Goal: Task Accomplishment & Management: Use online tool/utility

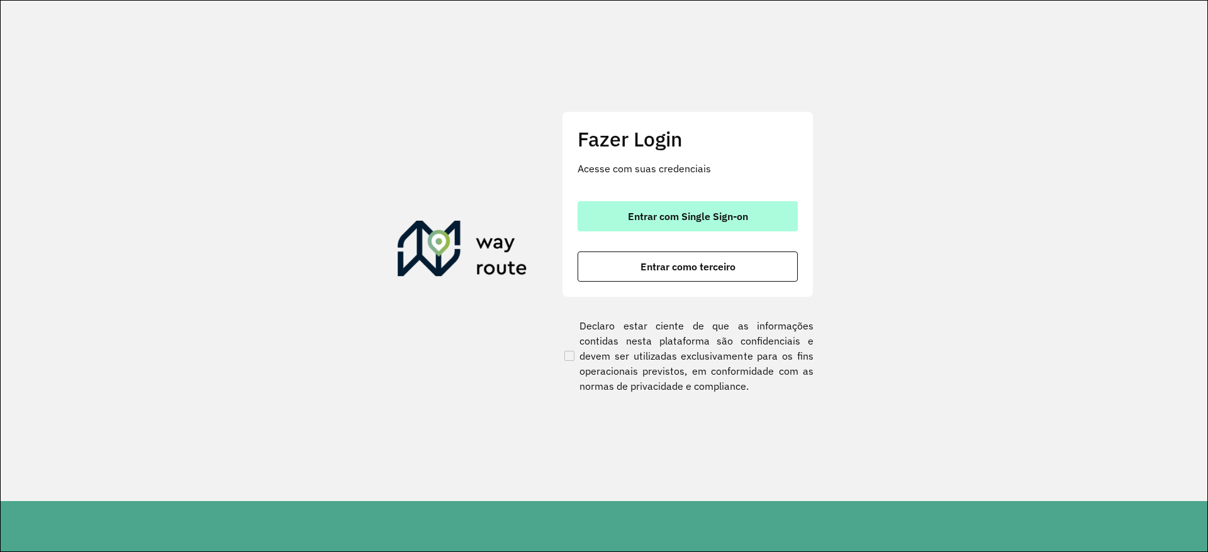
click at [671, 216] on span "Entrar com Single Sign-on" at bounding box center [688, 216] width 120 height 10
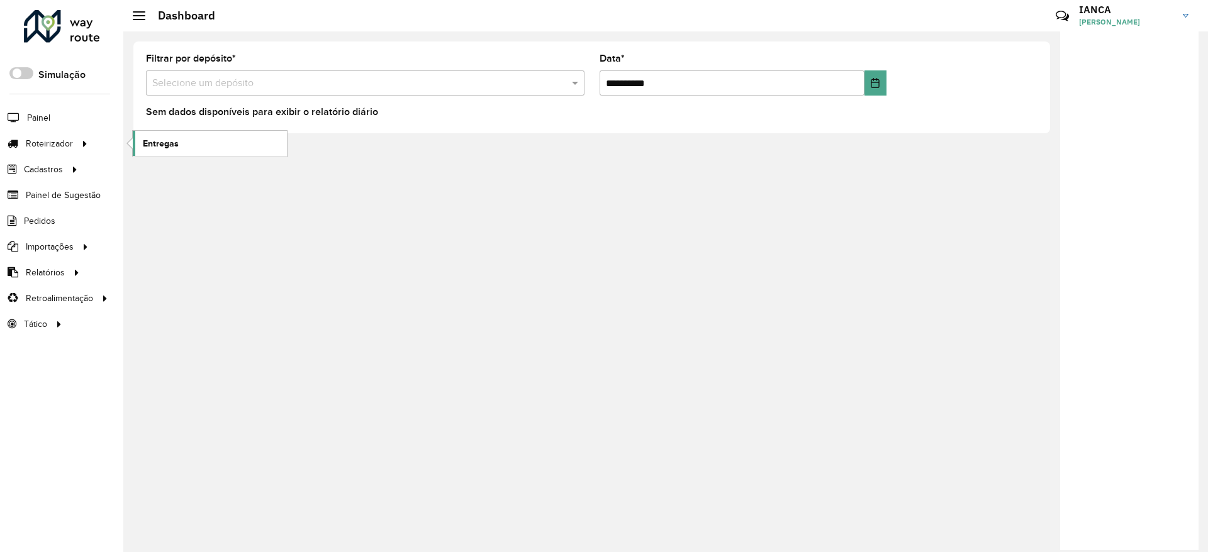
click at [164, 148] on span "Entregas" at bounding box center [161, 143] width 36 height 13
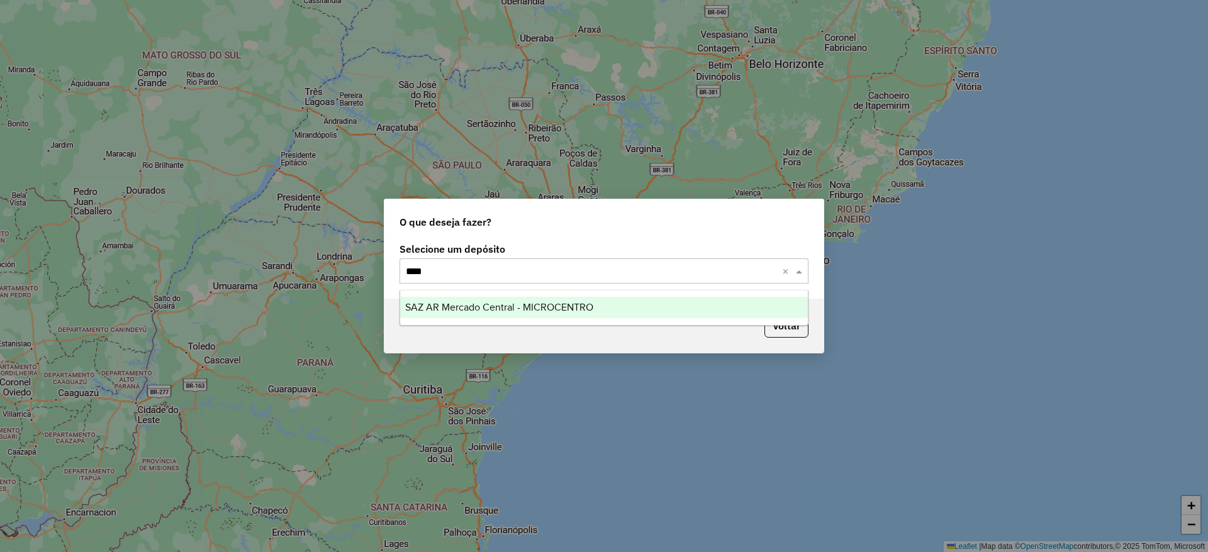
type input "*****"
click at [519, 290] on ng-dropdown-panel "SAZ AR Mercado Central - MICROCENTRO" at bounding box center [603, 308] width 409 height 36
click at [521, 306] on span "SAZ AR Mercado Central - MICROCENTRO" at bounding box center [499, 307] width 188 height 11
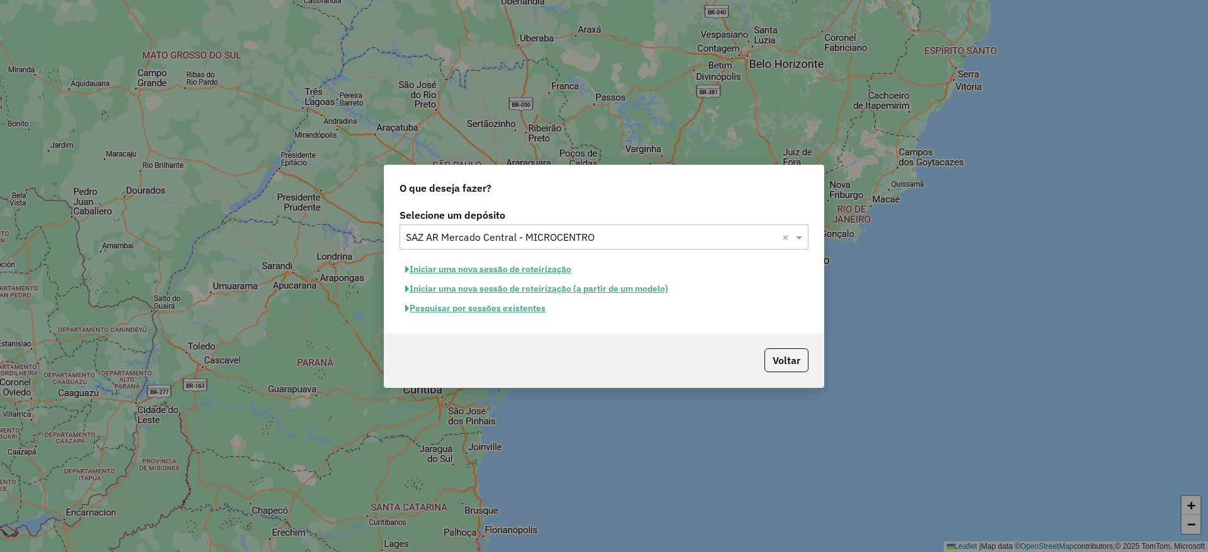
click at [535, 310] on button "Pesquisar por sessões existentes" at bounding box center [475, 308] width 152 height 19
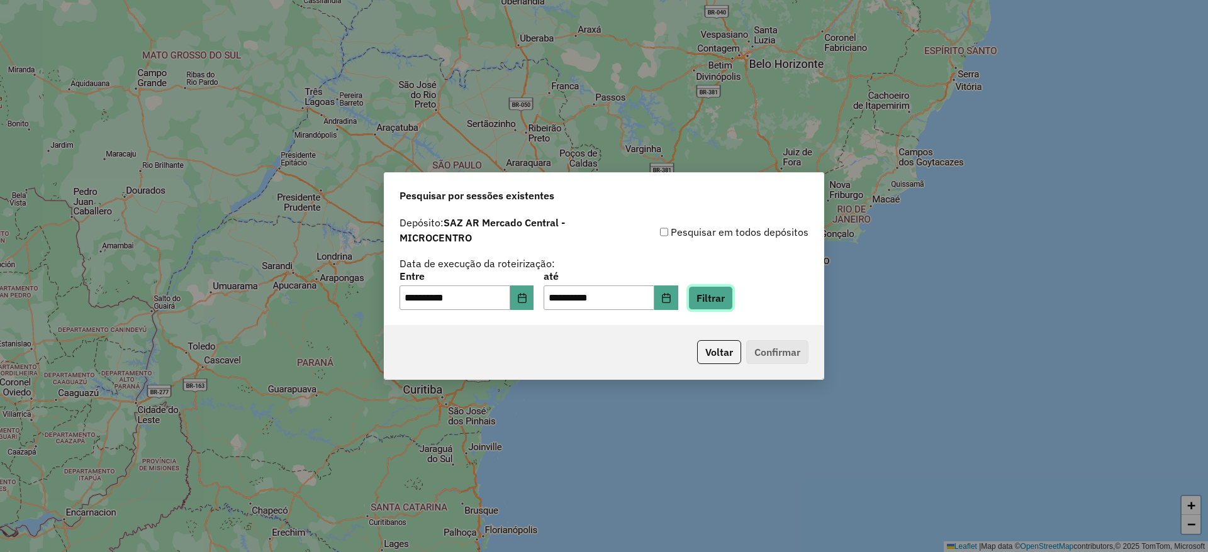
click at [718, 298] on button "Filtrar" at bounding box center [710, 298] width 45 height 24
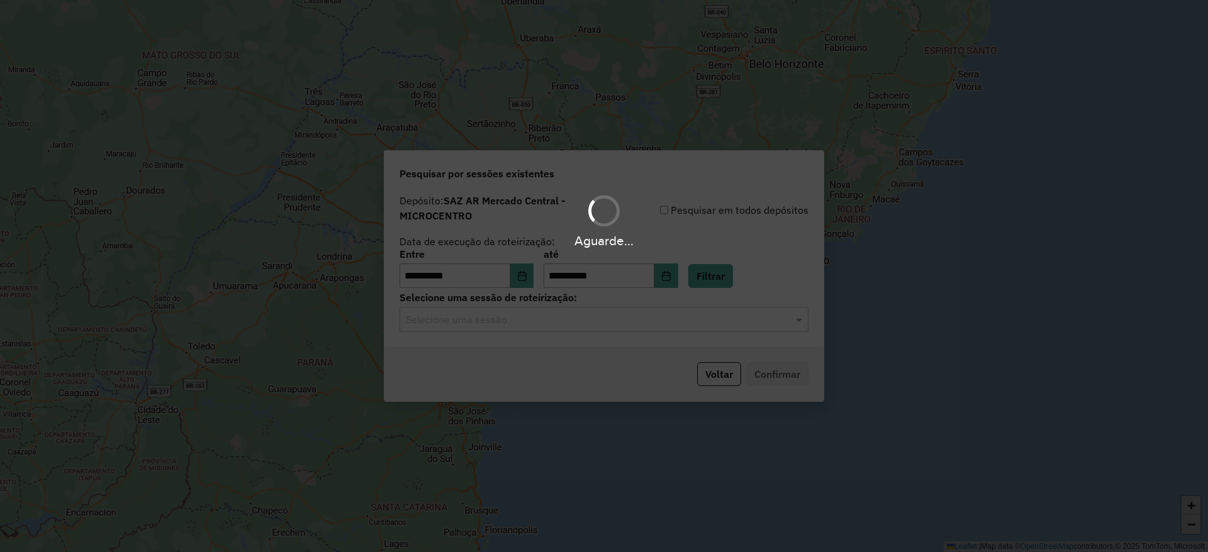
click at [464, 323] on input "text" at bounding box center [591, 320] width 371 height 15
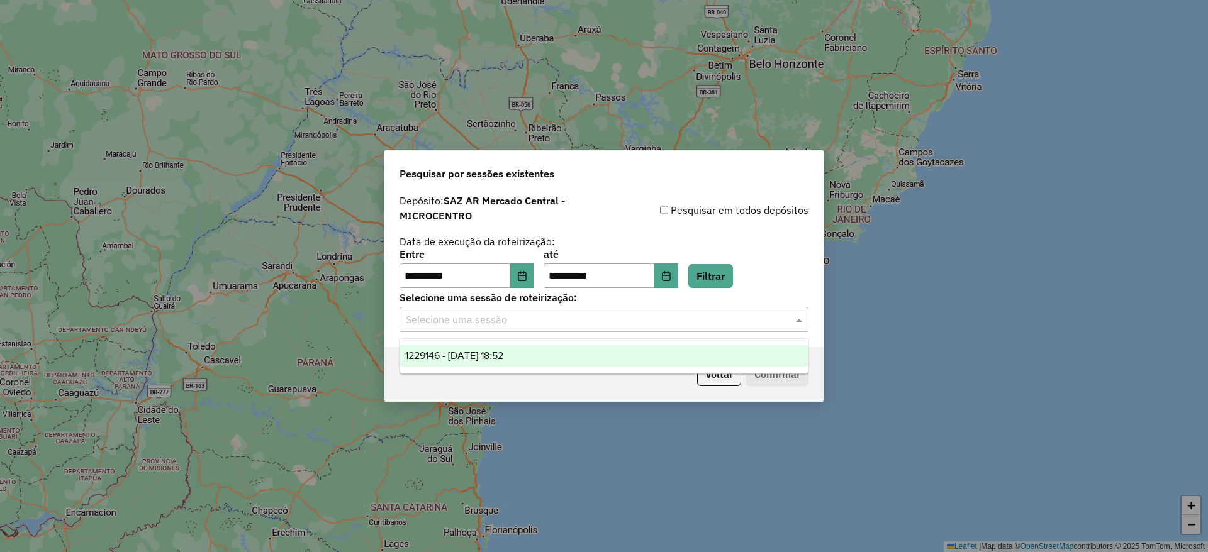
click at [471, 363] on div "1229146 - [DATE] 18:52" at bounding box center [604, 355] width 408 height 21
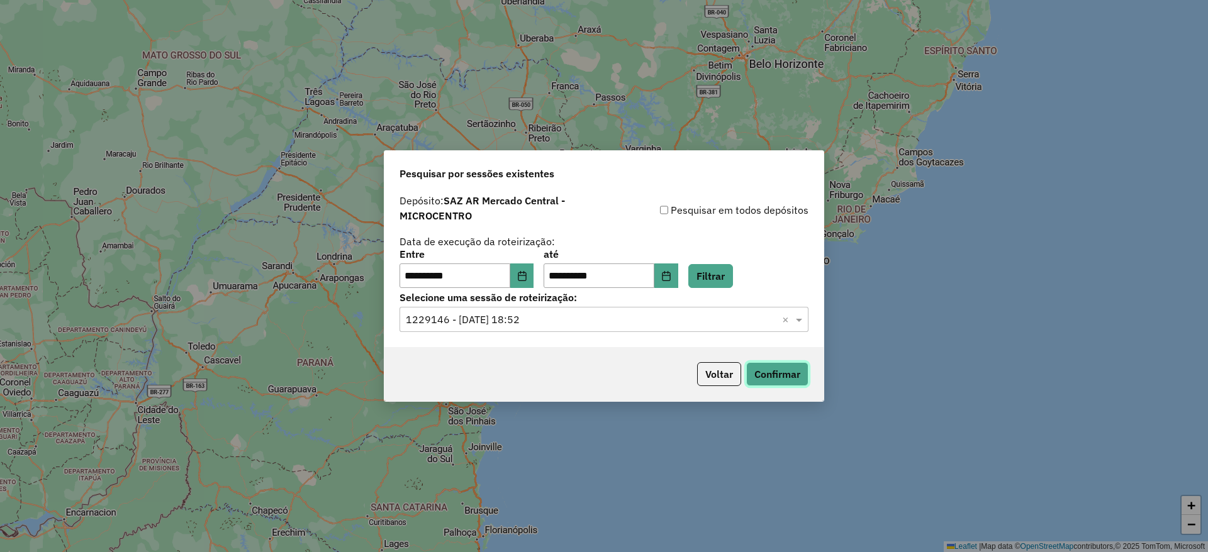
click at [772, 377] on button "Confirmar" at bounding box center [777, 374] width 62 height 24
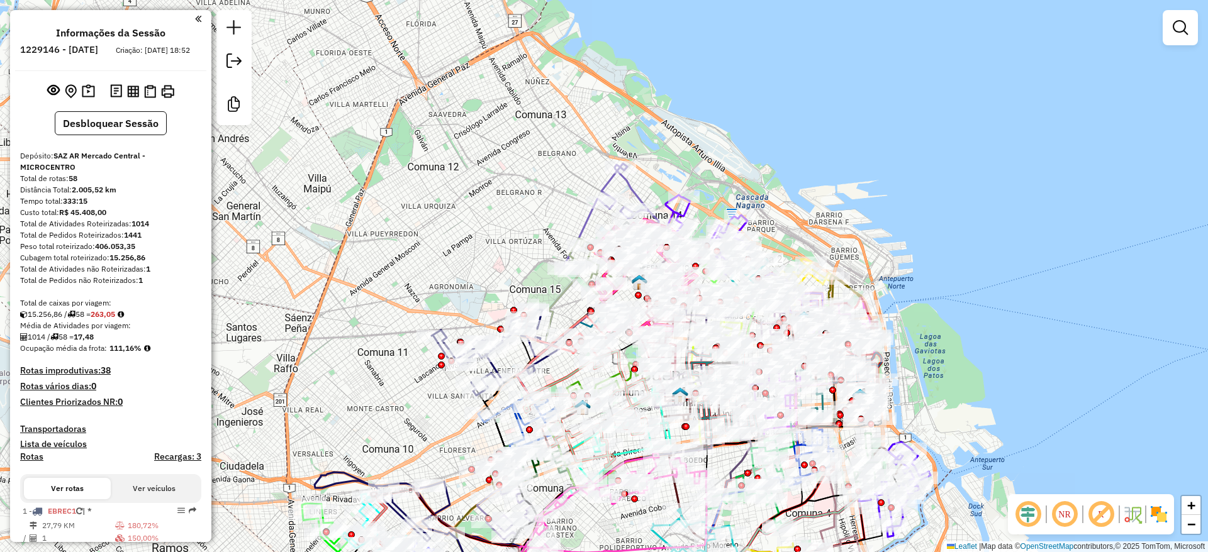
click at [1155, 517] on img at bounding box center [1159, 514] width 20 height 20
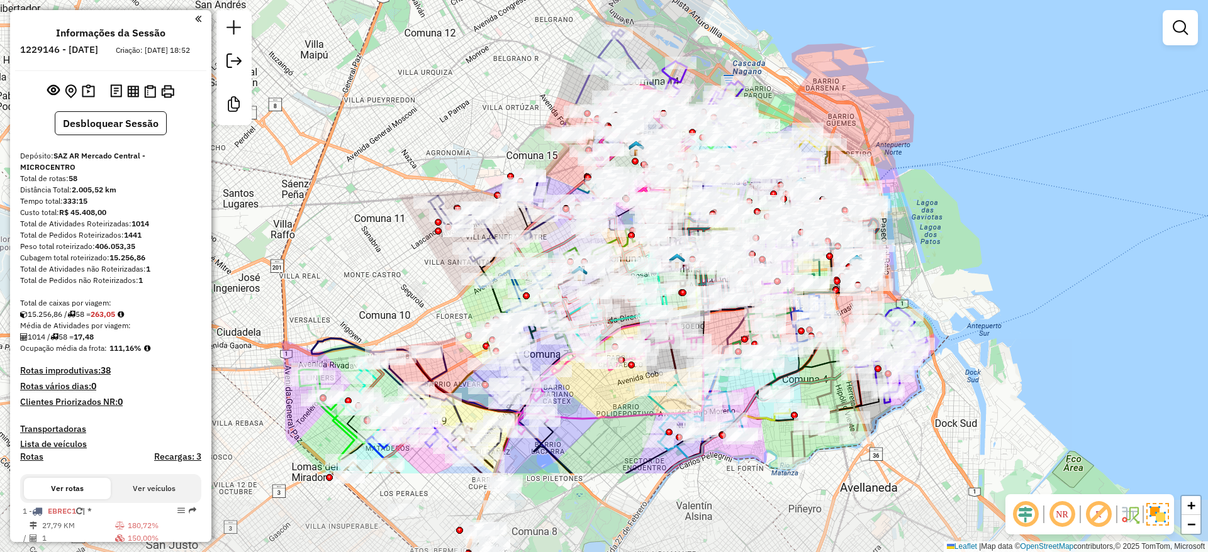
drag, startPoint x: 967, startPoint y: 262, endPoint x: 976, endPoint y: 159, distance: 103.5
click at [976, 159] on div "Janela de atendimento Grade de atendimento Capacidade Transportadoras Veículos …" at bounding box center [604, 276] width 1208 height 552
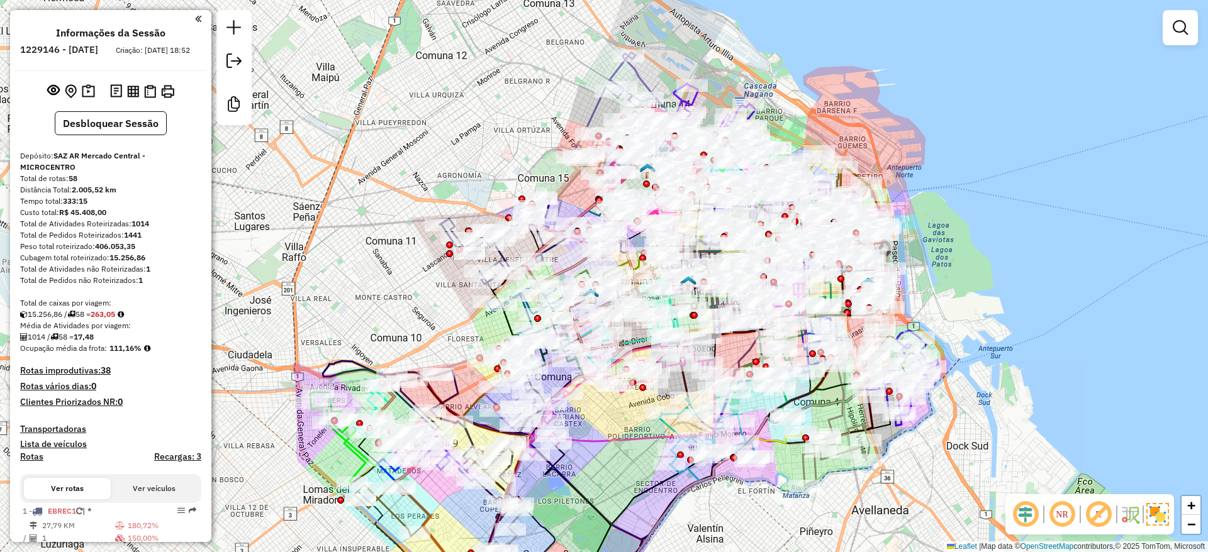
drag, startPoint x: 989, startPoint y: 421, endPoint x: 977, endPoint y: 433, distance: 16.9
click at [995, 459] on div "Janela de atendimento Grade de atendimento Capacidade Transportadoras Veículos …" at bounding box center [604, 276] width 1208 height 552
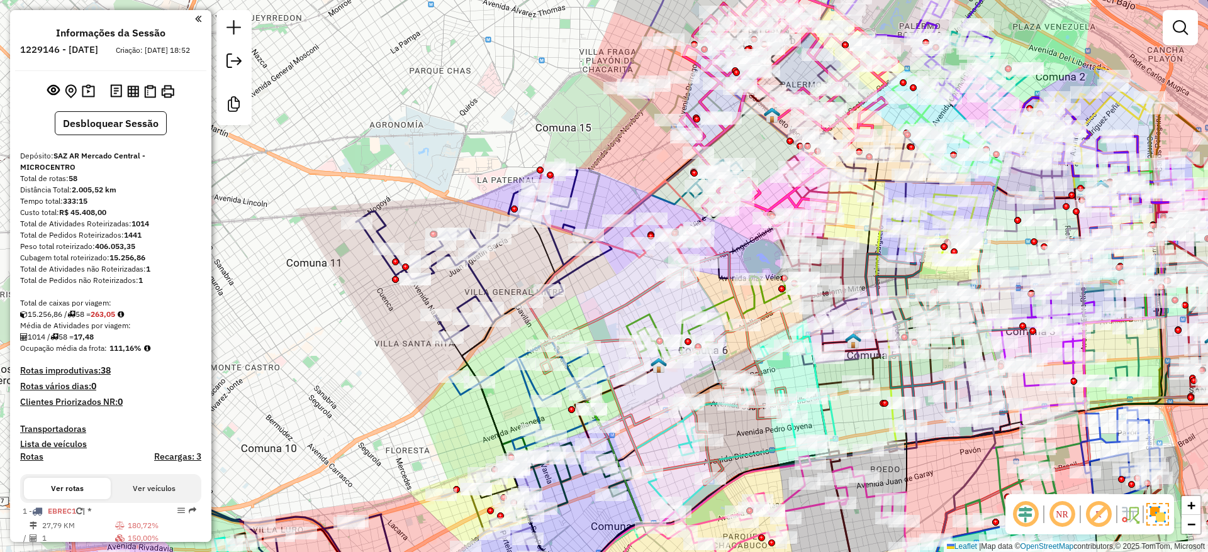
drag, startPoint x: 518, startPoint y: 260, endPoint x: 529, endPoint y: 269, distance: 13.5
click at [540, 270] on div "Janela de atendimento Grade de atendimento Capacidade Transportadoras Veículos …" at bounding box center [604, 276] width 1208 height 552
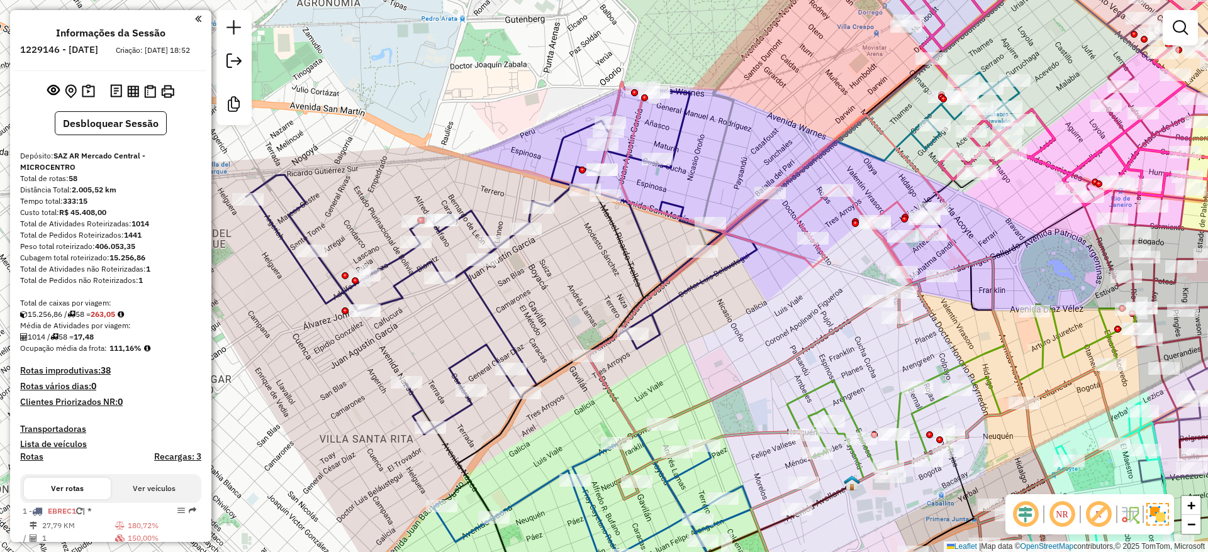
click at [481, 220] on icon at bounding box center [501, 258] width 511 height 353
select select "**********"
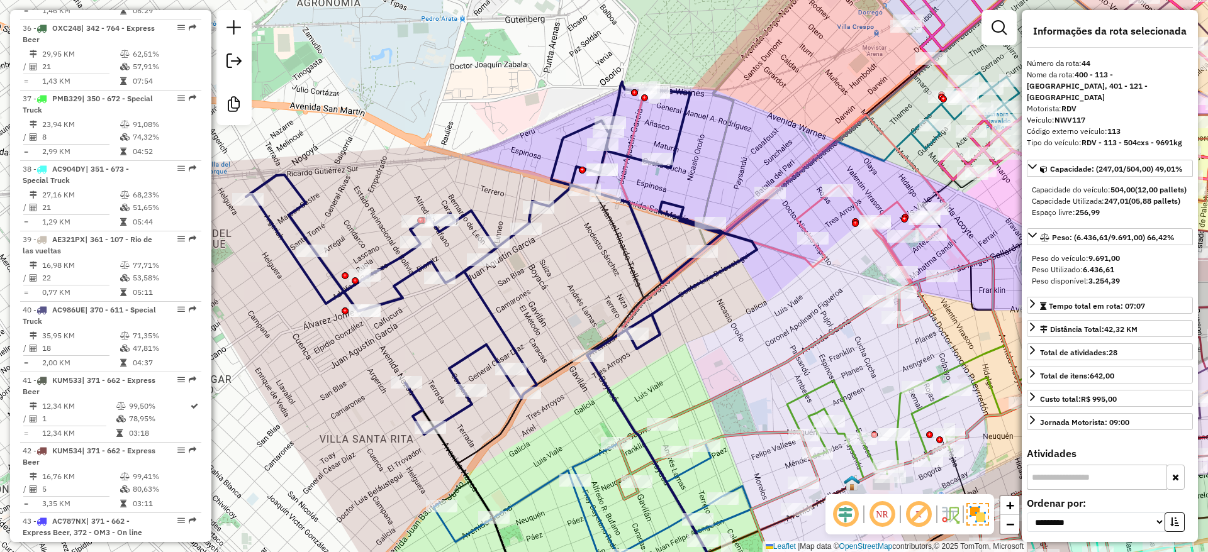
scroll to position [3749, 0]
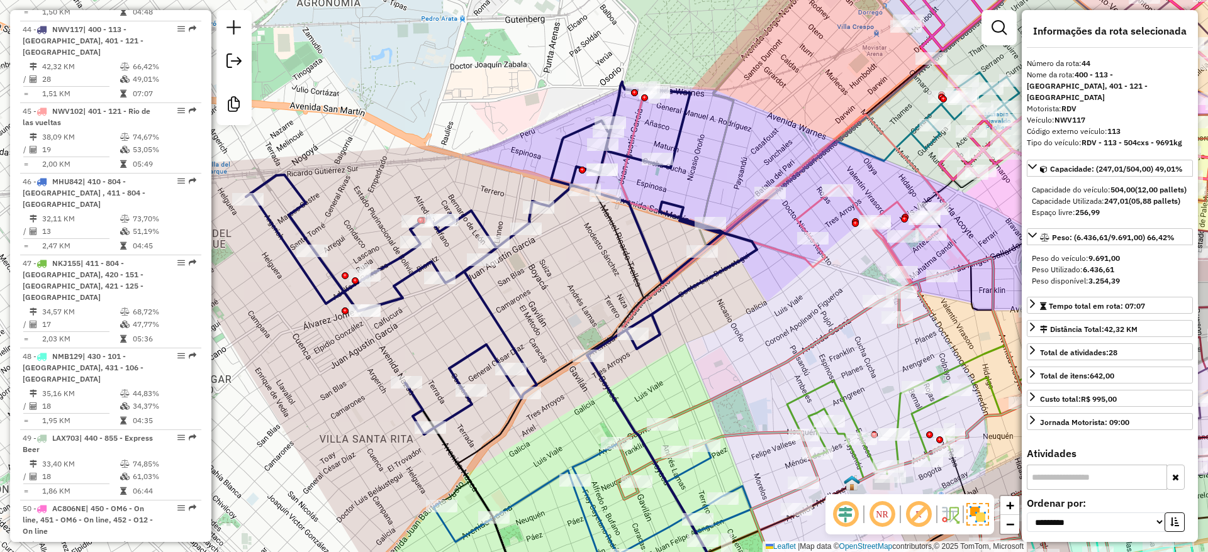
click at [838, 57] on div "Janela de atendimento Grade de atendimento Capacidade Transportadoras Veículos …" at bounding box center [604, 276] width 1208 height 552
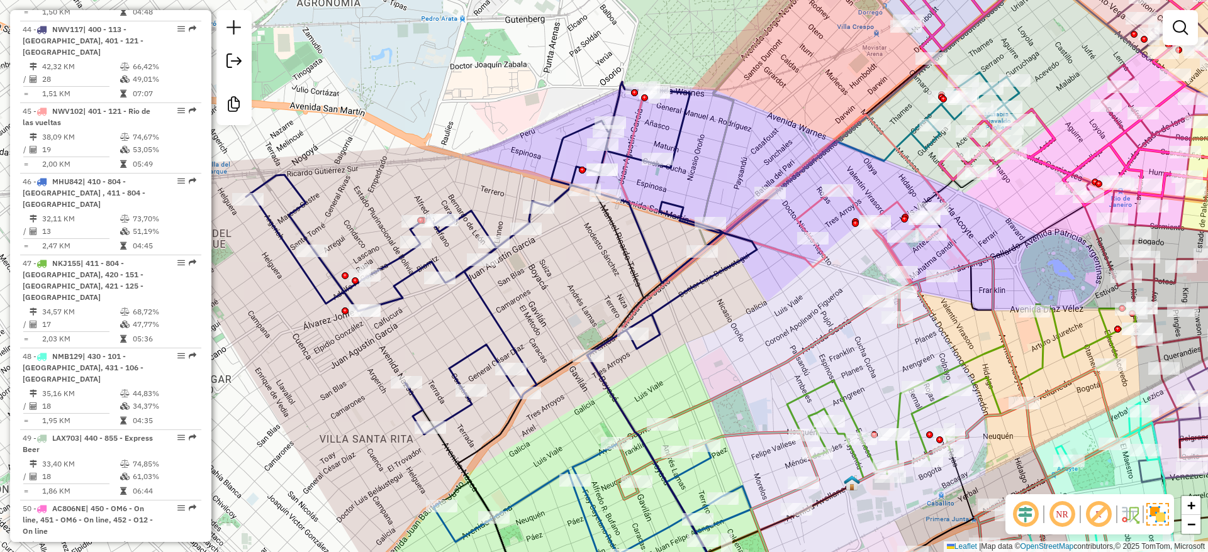
click at [1174, 30] on em at bounding box center [1180, 27] width 15 height 15
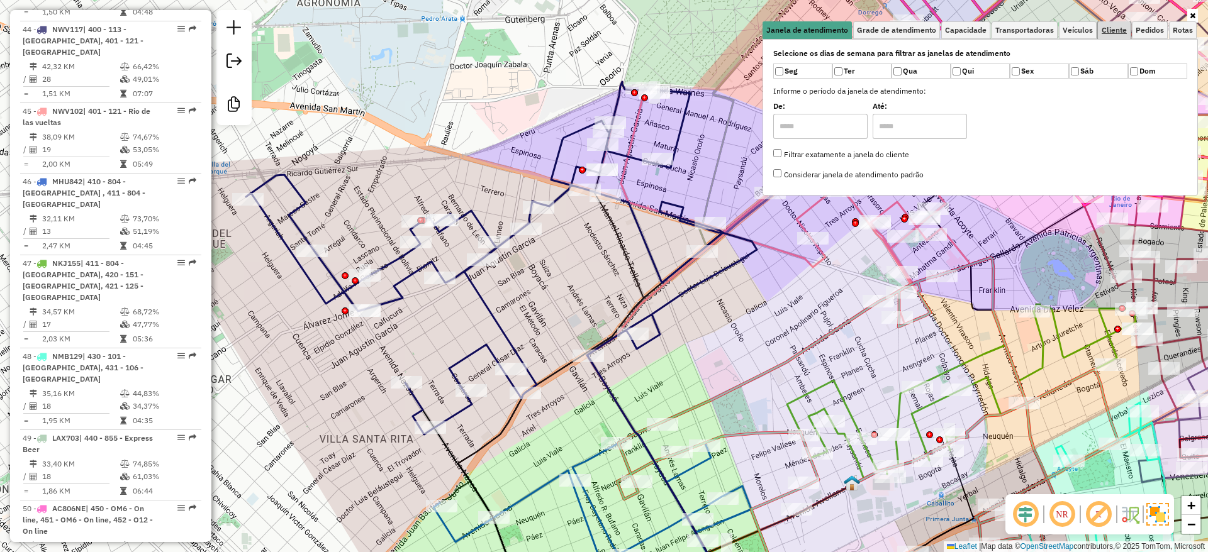
click at [1122, 30] on span "Cliente" at bounding box center [1113, 30] width 25 height 8
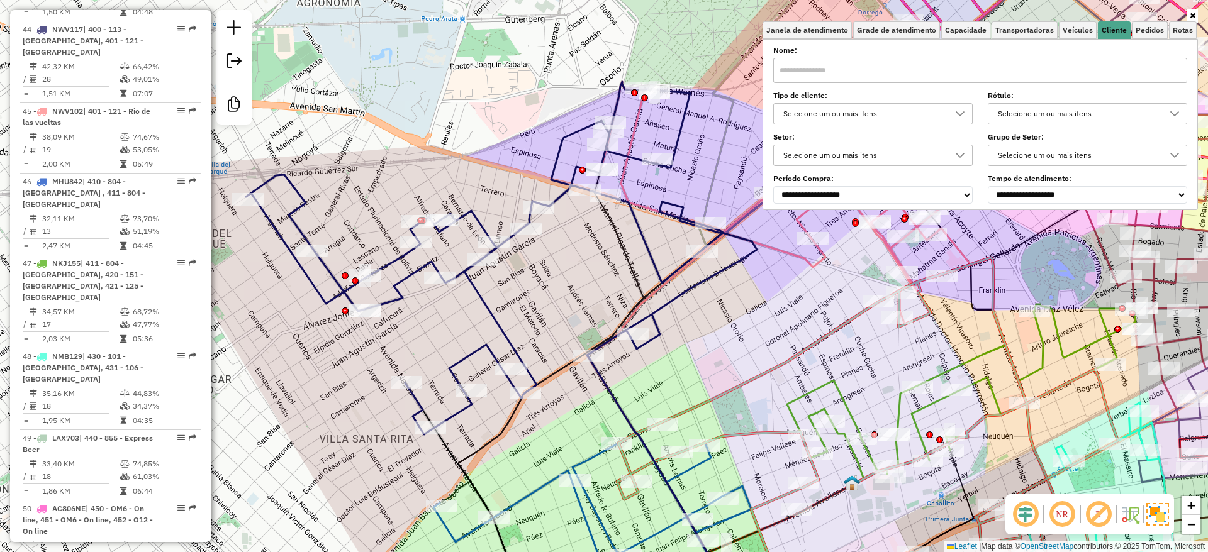
click at [840, 108] on div "Selecione um ou mais itens" at bounding box center [863, 114] width 169 height 20
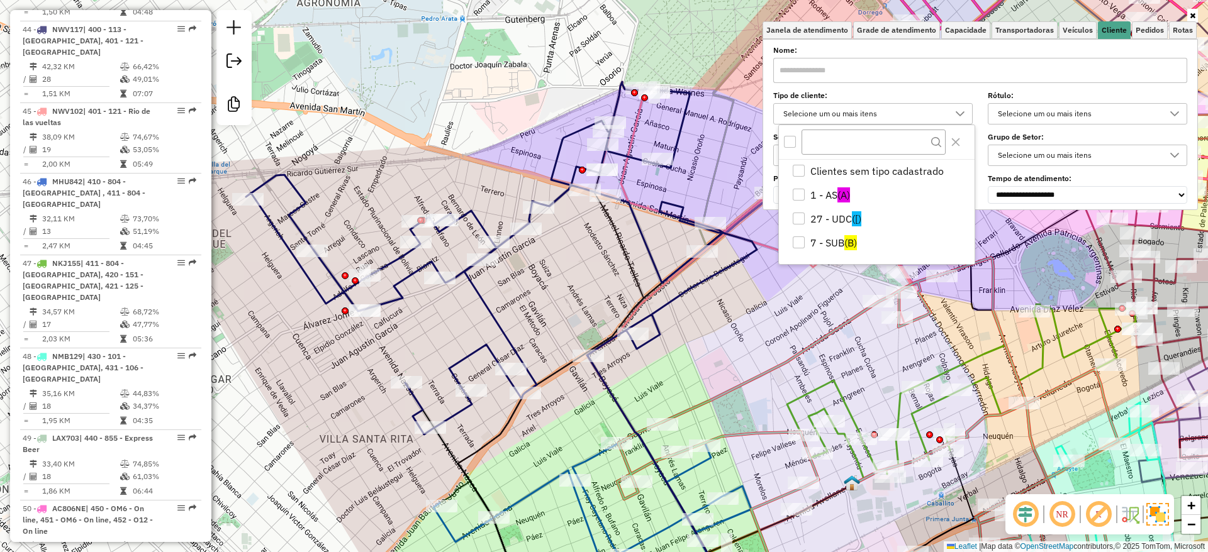
click at [794, 136] on div "All items unselected" at bounding box center [790, 142] width 12 height 12
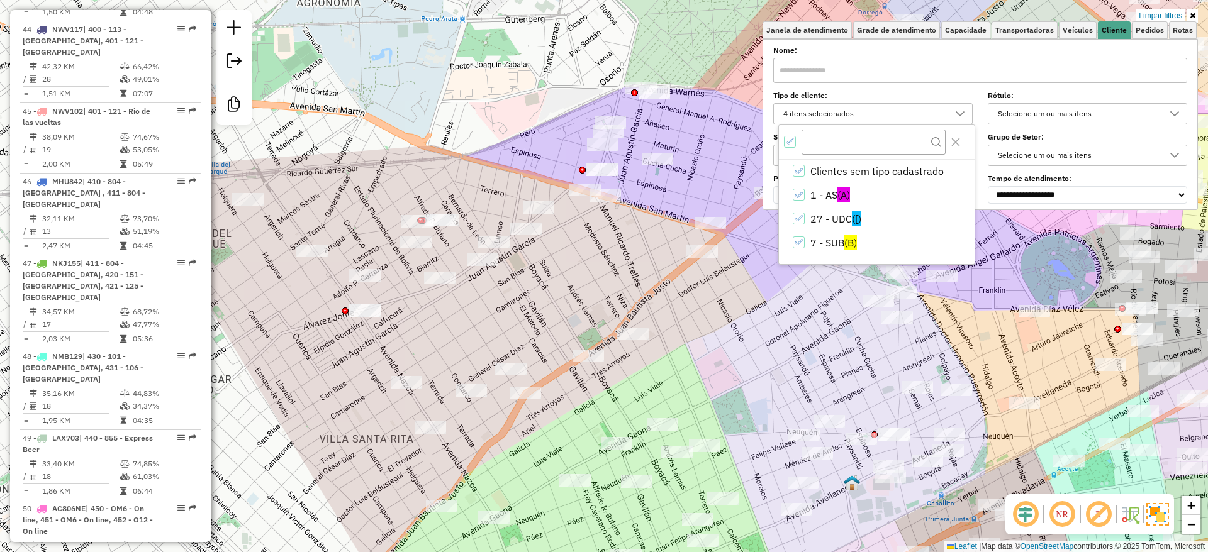
click at [793, 140] on icon "All items selected" at bounding box center [790, 141] width 9 height 9
click at [801, 196] on div "1 - AS" at bounding box center [799, 195] width 12 height 12
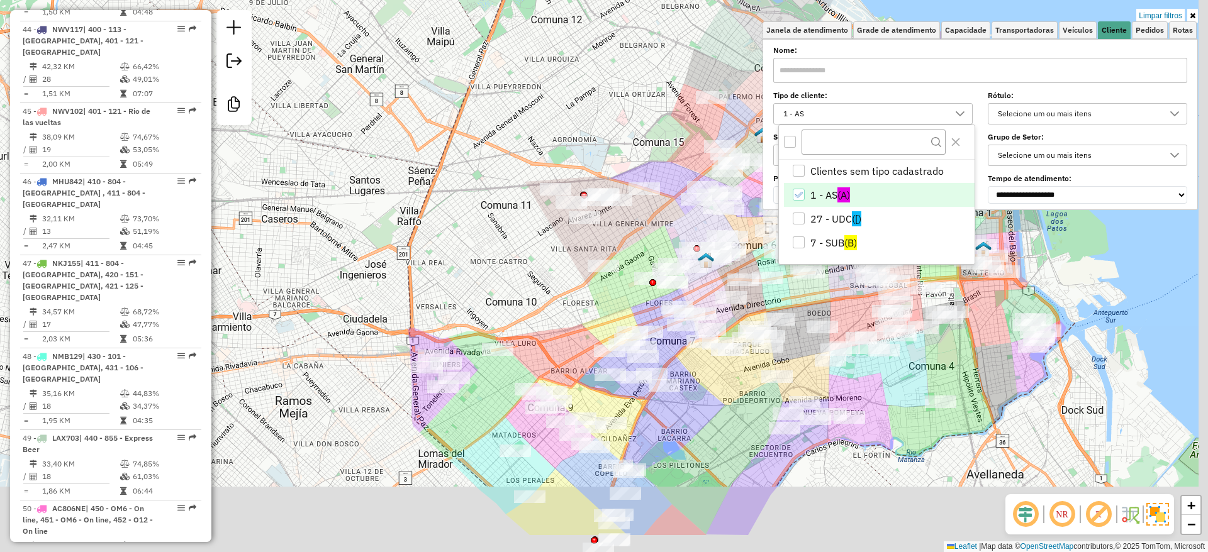
drag, startPoint x: 510, startPoint y: 333, endPoint x: 432, endPoint y: 278, distance: 95.6
click at [427, 274] on div "Limpar filtros Janela de atendimento Grade de atendimento Capacidade Transporta…" at bounding box center [604, 276] width 1208 height 552
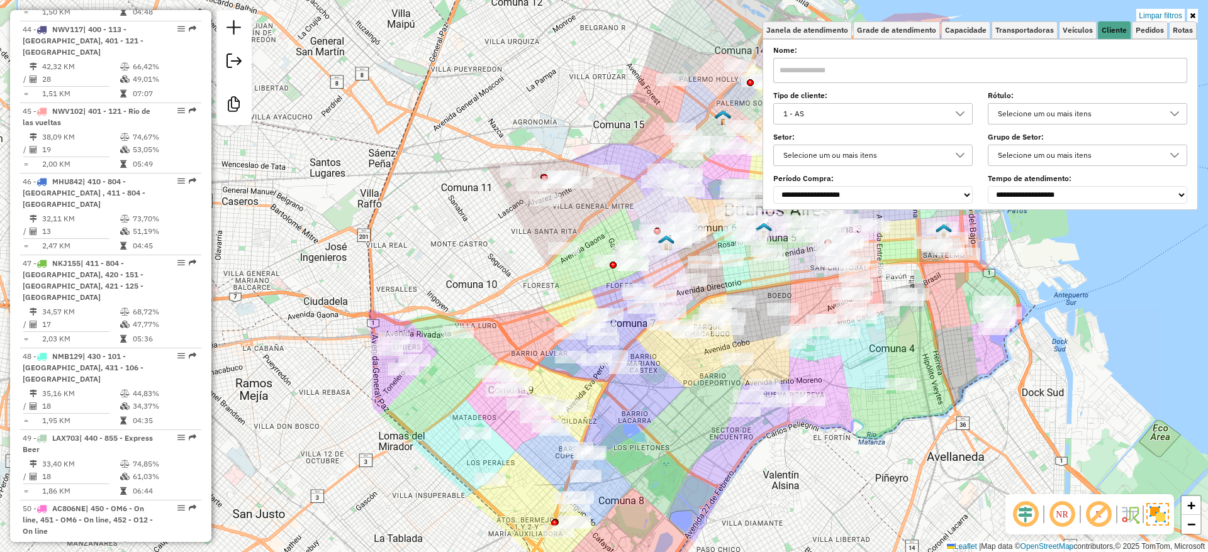
drag, startPoint x: 905, startPoint y: 396, endPoint x: 809, endPoint y: 496, distance: 138.4
click at [813, 498] on div "Limpar filtros Janela de atendimento Grade de atendimento Capacidade Transporta…" at bounding box center [604, 276] width 1208 height 552
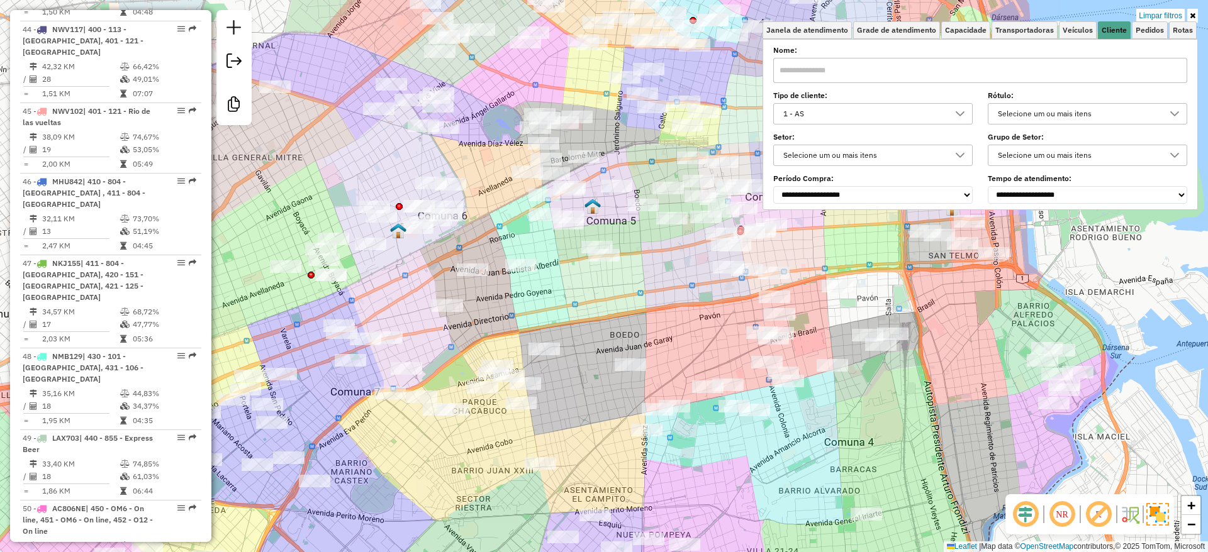
drag, startPoint x: 763, startPoint y: 444, endPoint x: 768, endPoint y: 478, distance: 34.3
click at [768, 478] on div "Limpar filtros Janela de atendimento Grade de atendimento Capacidade Transporta…" at bounding box center [604, 276] width 1208 height 552
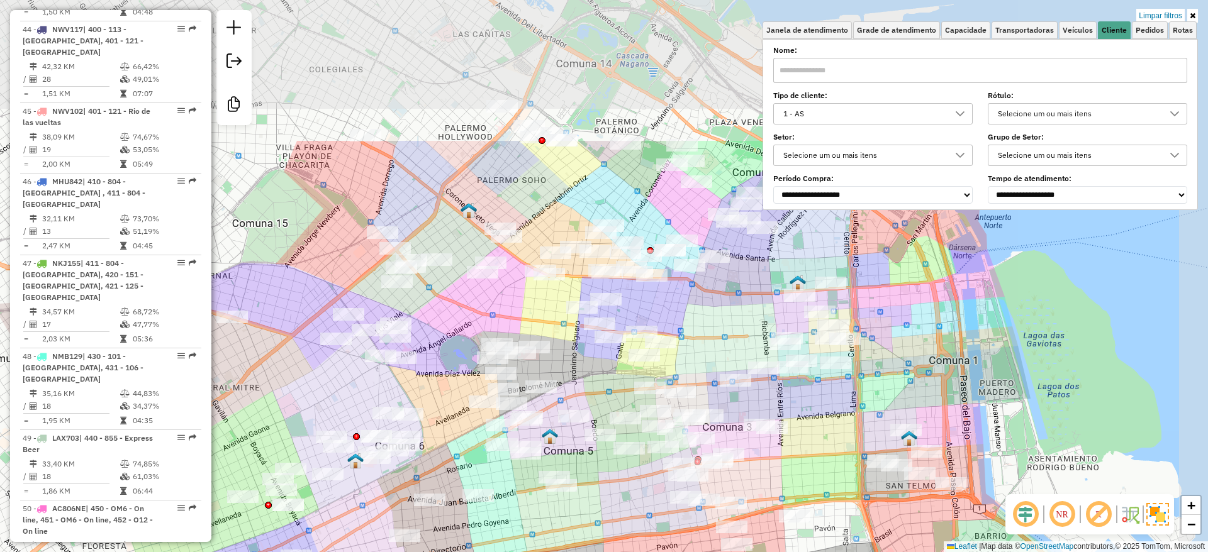
drag, startPoint x: 947, startPoint y: 333, endPoint x: 898, endPoint y: 529, distance: 201.7
click at [898, 529] on div "Limpar filtros Janela de atendimento Grade de atendimento Capacidade Transporta…" at bounding box center [604, 276] width 1208 height 552
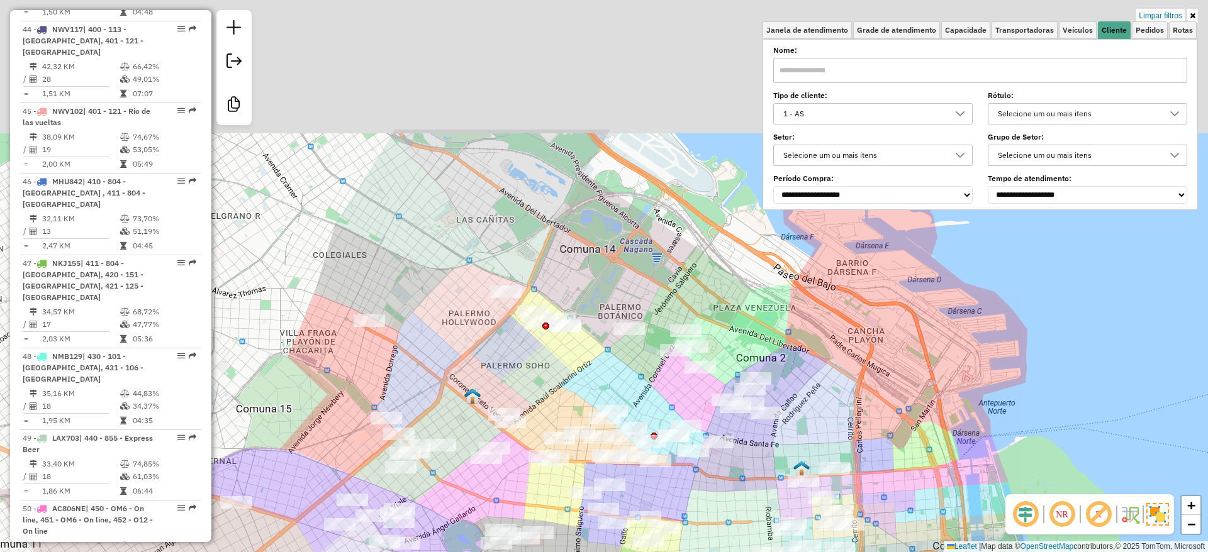
drag, startPoint x: 950, startPoint y: 474, endPoint x: 952, endPoint y: 529, distance: 55.4
click at [952, 529] on div "Limpar filtros Janela de atendimento Grade de atendimento Capacidade Transporta…" at bounding box center [604, 276] width 1208 height 552
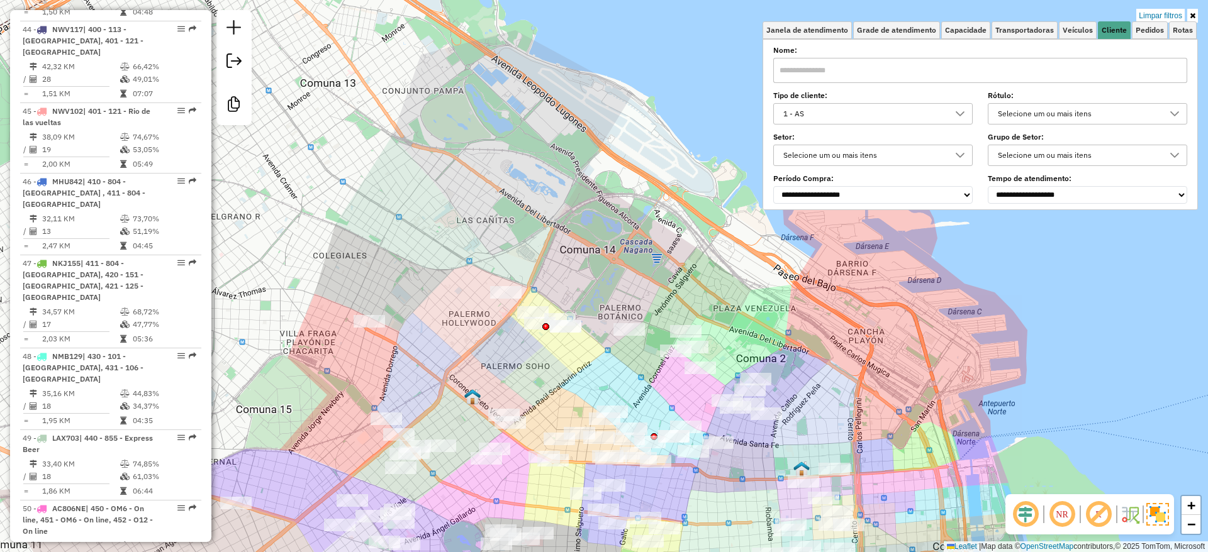
drag, startPoint x: 938, startPoint y: 424, endPoint x: 940, endPoint y: 479, distance: 54.8
click at [940, 479] on div "Limpar filtros Janela de atendimento Grade de atendimento Capacidade Transporta…" at bounding box center [604, 276] width 1208 height 552
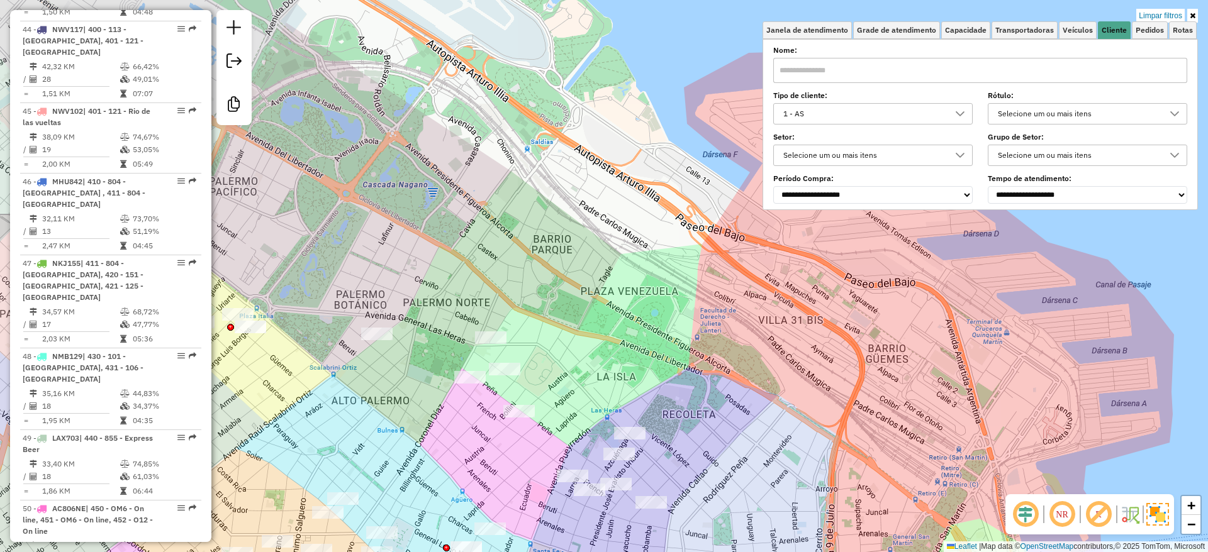
drag, startPoint x: 812, startPoint y: 429, endPoint x: 976, endPoint y: 364, distance: 176.7
click at [969, 365] on div "Limpar filtros Janela de atendimento Grade de atendimento Capacidade Transporta…" at bounding box center [604, 276] width 1208 height 552
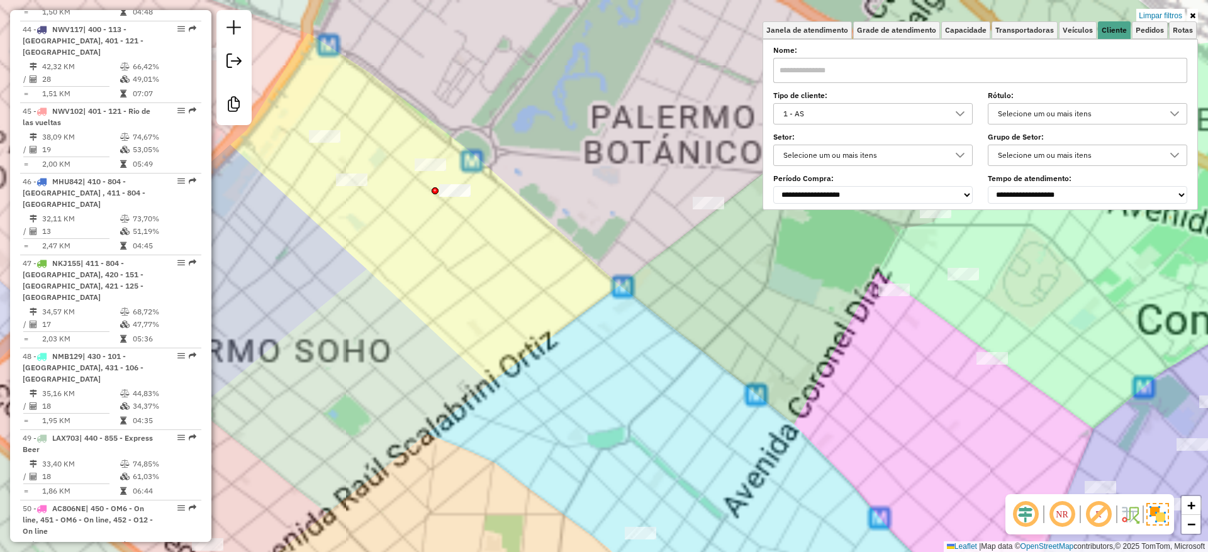
drag, startPoint x: 648, startPoint y: 372, endPoint x: 785, endPoint y: 308, distance: 151.1
click at [748, 316] on div "Limpar filtros Janela de atendimento Grade de atendimento Capacidade Transporta…" at bounding box center [604, 276] width 1208 height 552
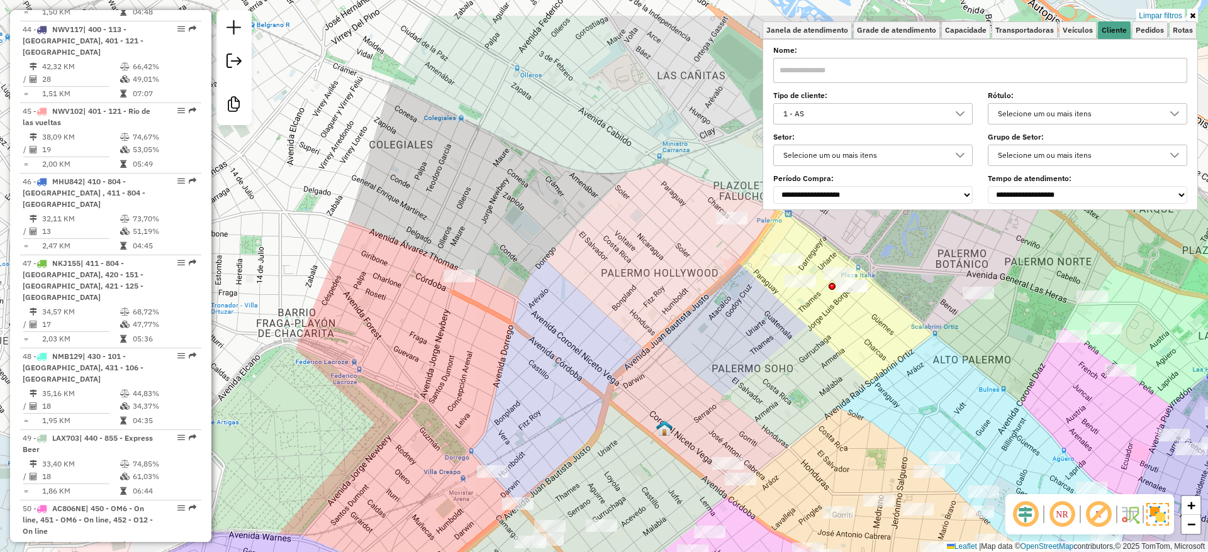
drag, startPoint x: 745, startPoint y: 318, endPoint x: 912, endPoint y: 321, distance: 166.7
click at [912, 322] on div "Limpar filtros Janela de atendimento Grade de atendimento Capacidade Transporta…" at bounding box center [604, 276] width 1208 height 552
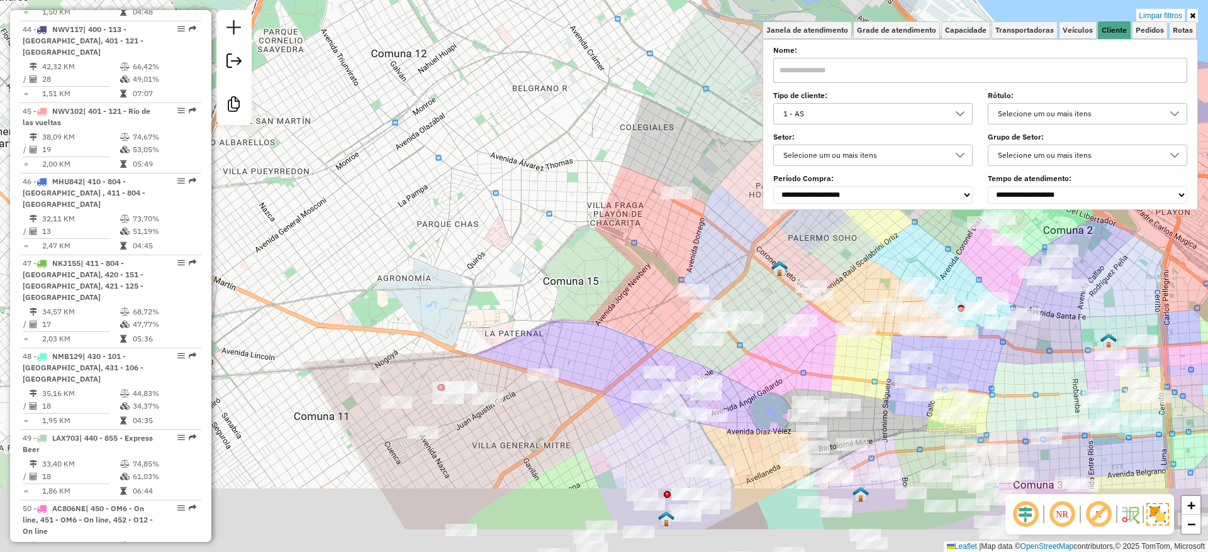
drag, startPoint x: 772, startPoint y: 302, endPoint x: 755, endPoint y: 264, distance: 42.0
click at [755, 264] on div "Limpar filtros Janela de atendimento Grade de atendimento Capacidade Transporta…" at bounding box center [604, 276] width 1208 height 552
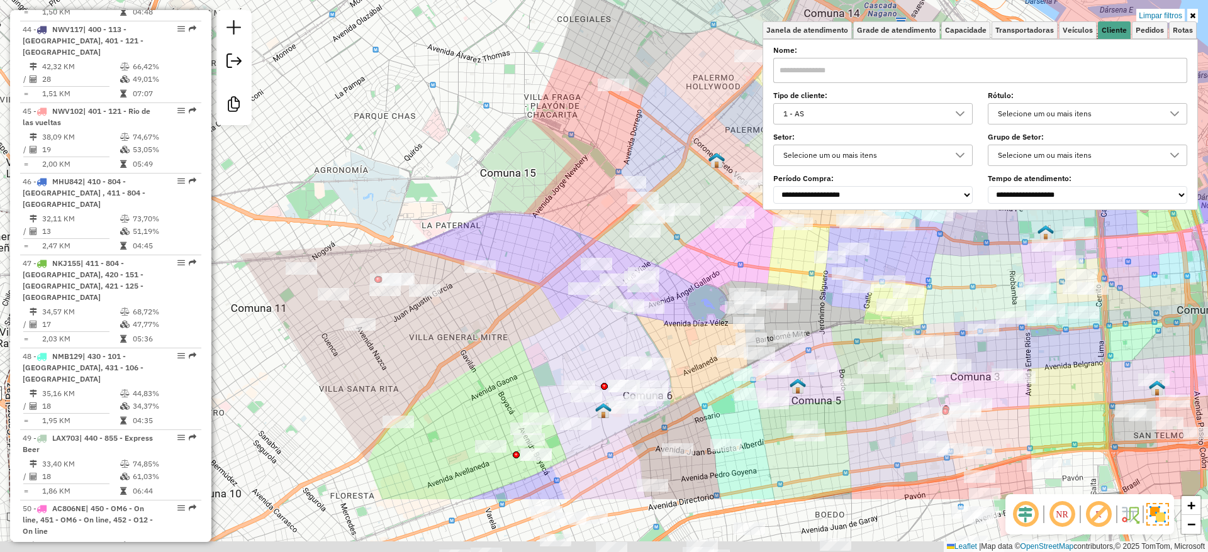
drag, startPoint x: 598, startPoint y: 250, endPoint x: 571, endPoint y: 177, distance: 77.8
click at [579, 202] on div "Limpar filtros Janela de atendimento Grade de atendimento Capacidade Transporta…" at bounding box center [604, 276] width 1208 height 552
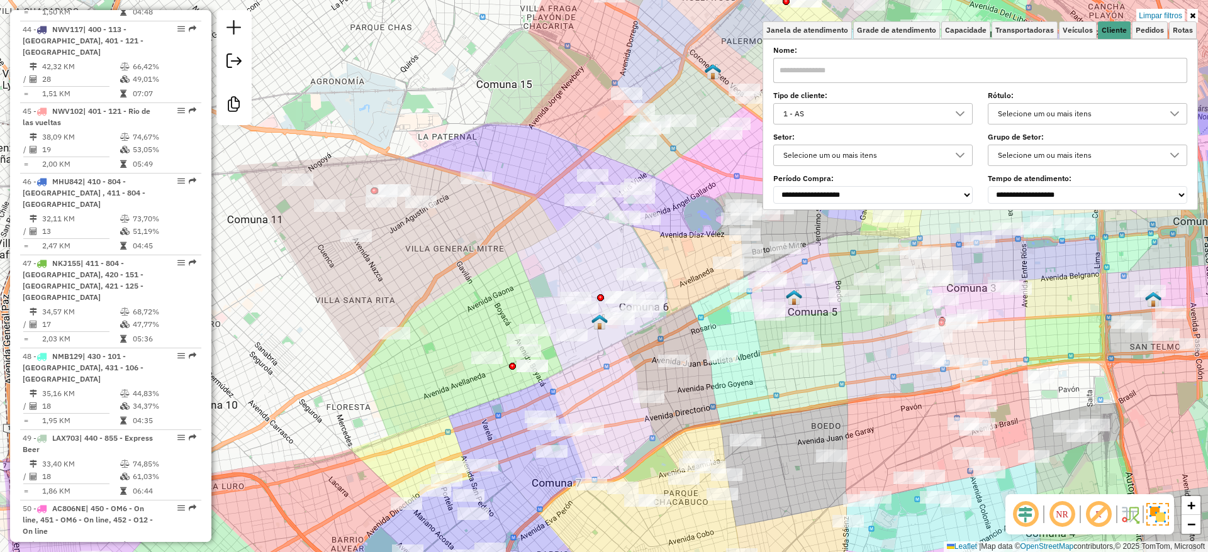
drag, startPoint x: 595, startPoint y: 211, endPoint x: 599, endPoint y: 195, distance: 16.8
click at [599, 196] on div "Rota 45 - Placa NWV102 0000371182 - YUANYING SHEN Limpar filtros Janela de aten…" at bounding box center [604, 276] width 1208 height 552
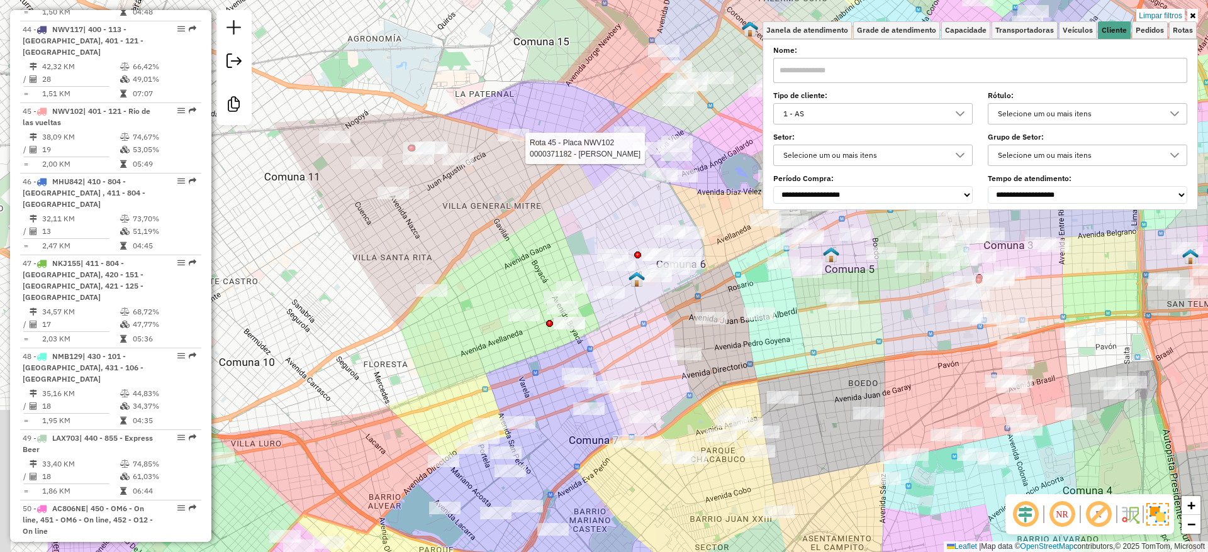
click at [588, 223] on div "Rota 45 - Placa NWV102 0000371182 - YUANYING SHEN Limpar filtros Janela de aten…" at bounding box center [604, 276] width 1208 height 552
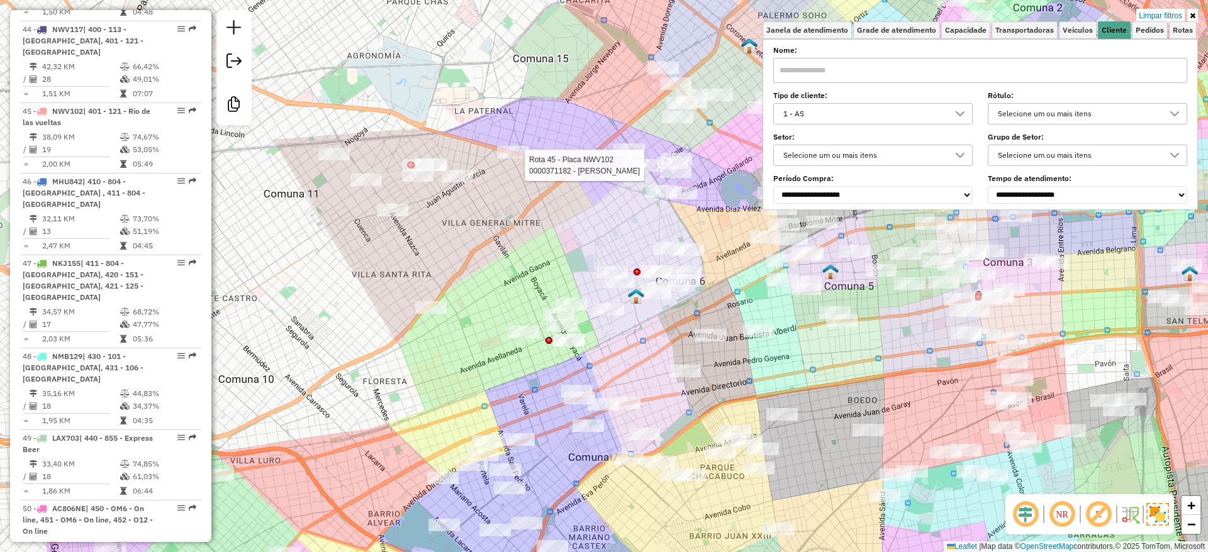
drag, startPoint x: 898, startPoint y: 375, endPoint x: 892, endPoint y: 382, distance: 9.4
click at [891, 394] on div "Rota 45 - Placa NWV102 0000371182 - YUANYING SHEN Limpar filtros Janela de aten…" at bounding box center [604, 276] width 1208 height 552
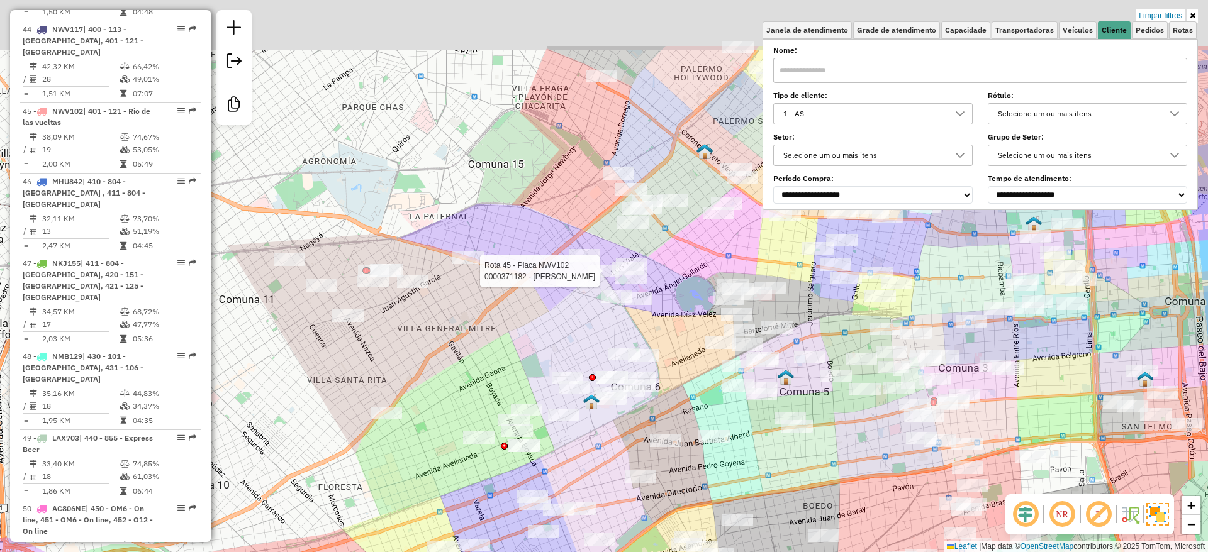
drag, startPoint x: 866, startPoint y: 421, endPoint x: 832, endPoint y: 430, distance: 35.9
click at [856, 450] on div "Rota 45 - Placa NWV102 0000371182 - YUANYING SHEN Limpar filtros Janela de aten…" at bounding box center [604, 276] width 1208 height 552
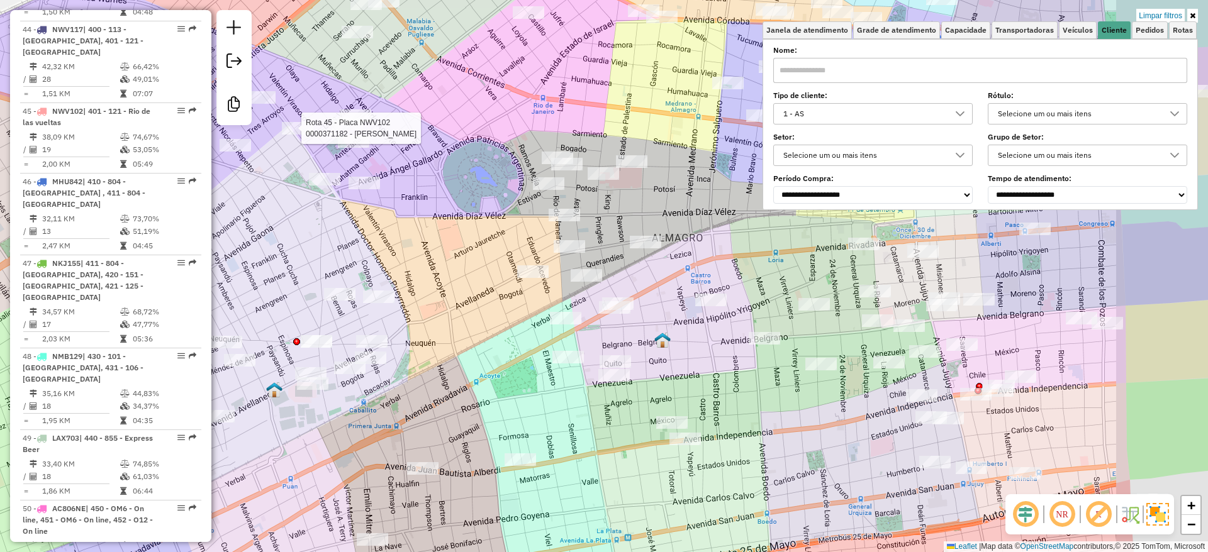
drag, startPoint x: 726, startPoint y: 362, endPoint x: 695, endPoint y: 356, distance: 31.5
click at [696, 356] on div "Rota 45 - Placa NWV102 0000371182 - YUANYING SHEN Limpar filtros Janela de aten…" at bounding box center [604, 276] width 1208 height 552
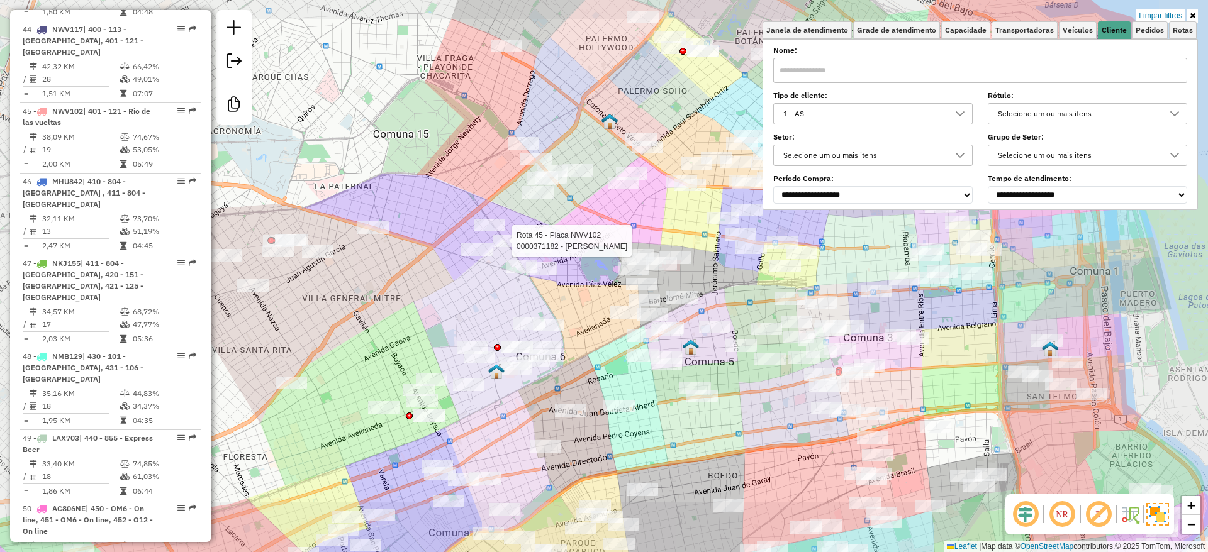
drag, startPoint x: 755, startPoint y: 380, endPoint x: 671, endPoint y: 384, distance: 84.4
click at [682, 387] on div "Rota 45 - Placa NWV102 0000371182 - YUANYING SHEN Limpar filtros Janela de aten…" at bounding box center [604, 276] width 1208 height 552
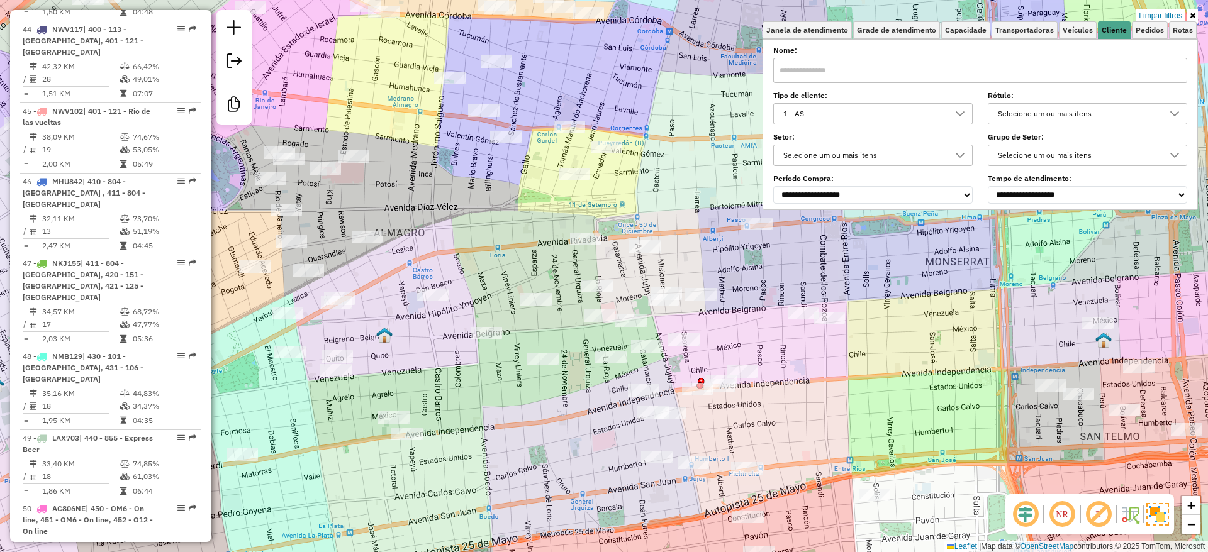
drag, startPoint x: 789, startPoint y: 383, endPoint x: 808, endPoint y: 359, distance: 31.0
click at [808, 359] on div "Rota 45 - Placa NWV102 0000371182 - YUANYING SHEN Limpar filtros Janela de aten…" at bounding box center [604, 276] width 1208 height 552
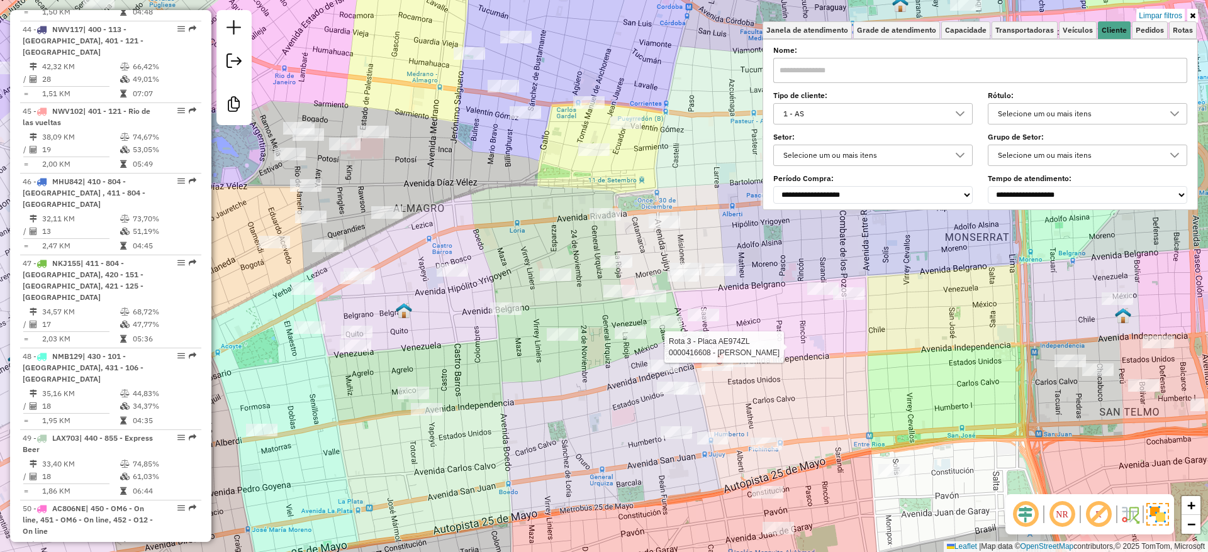
select select "**********"
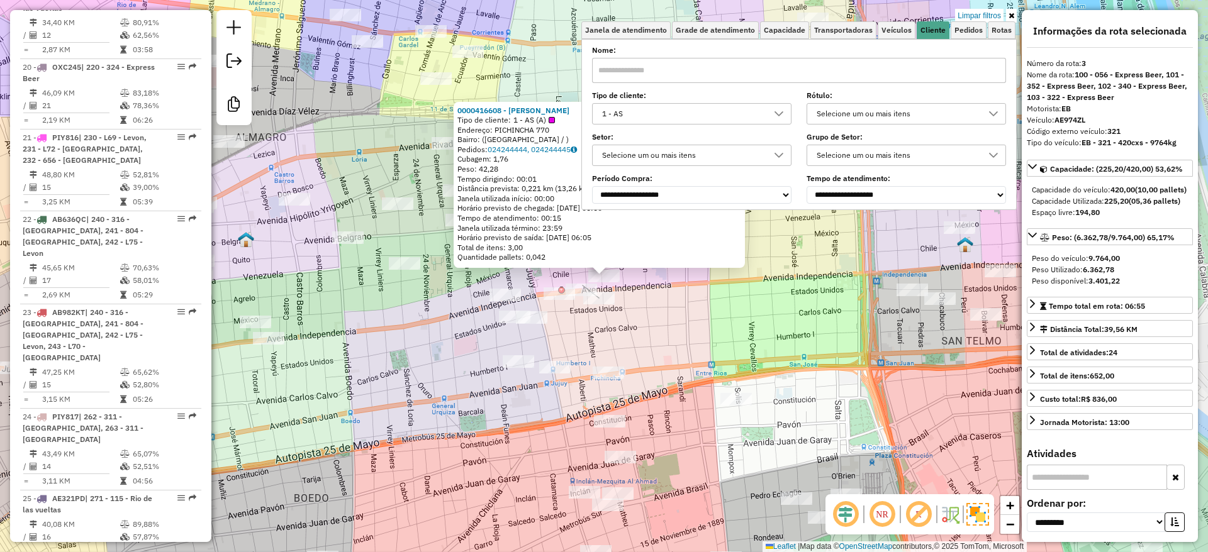
scroll to position [623, 0]
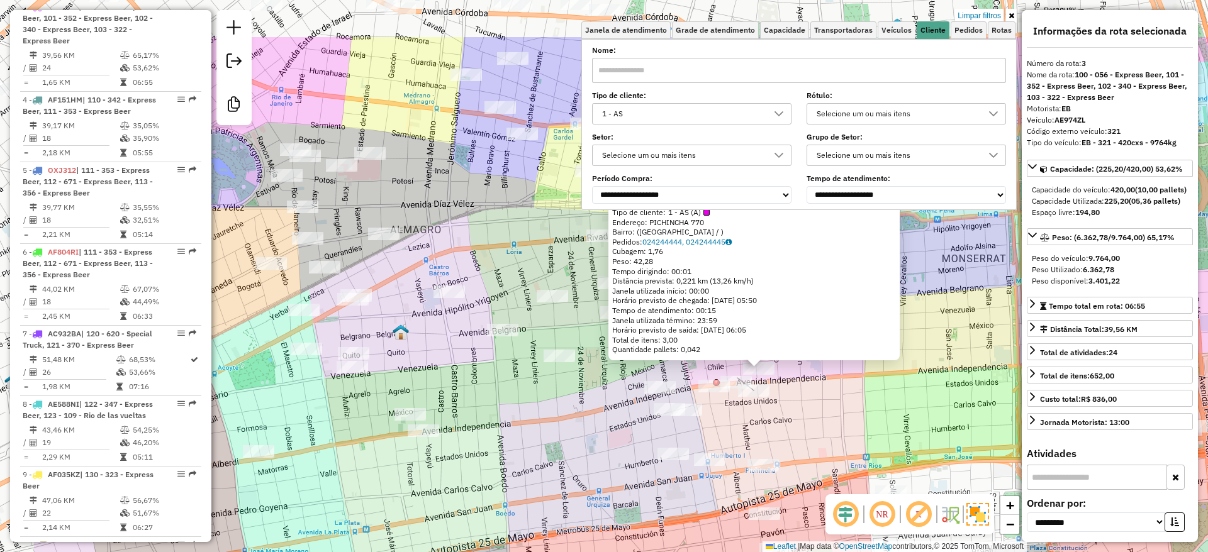
drag, startPoint x: 730, startPoint y: 347, endPoint x: 880, endPoint y: 420, distance: 166.3
click at [869, 419] on div "0000416608 - LIU ZIHUA Tipo de cliente: 1 - AS (A) Endereço: PICHINCHA 770 Bair…" at bounding box center [604, 276] width 1208 height 552
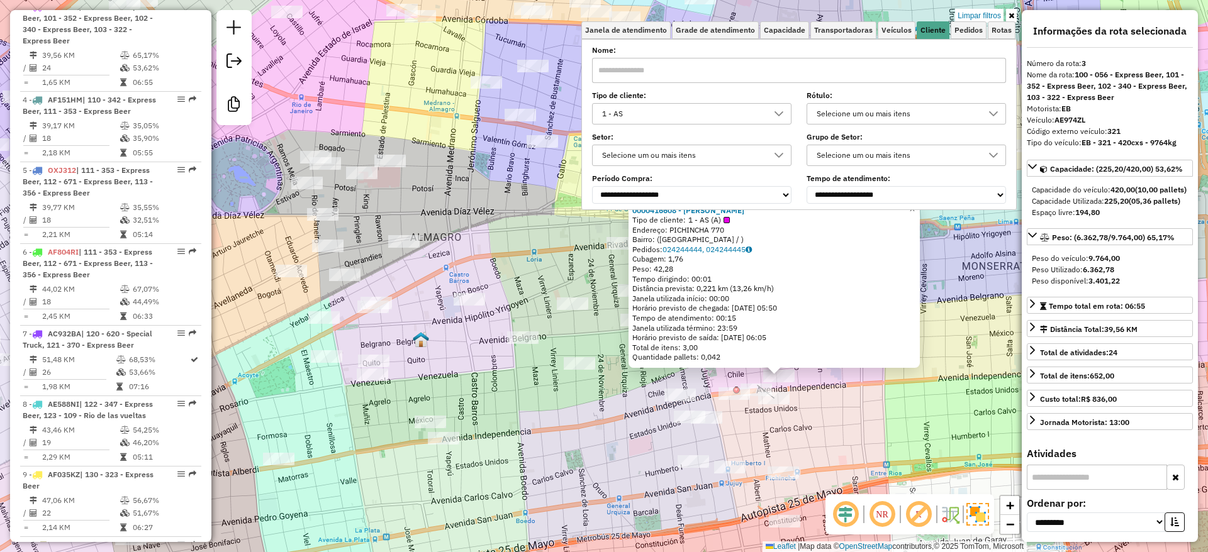
click at [825, 426] on div "0000416608 - LIU ZIHUA Tipo de cliente: 1 - AS (A) Endereço: PICHINCHA 770 Bair…" at bounding box center [604, 276] width 1208 height 552
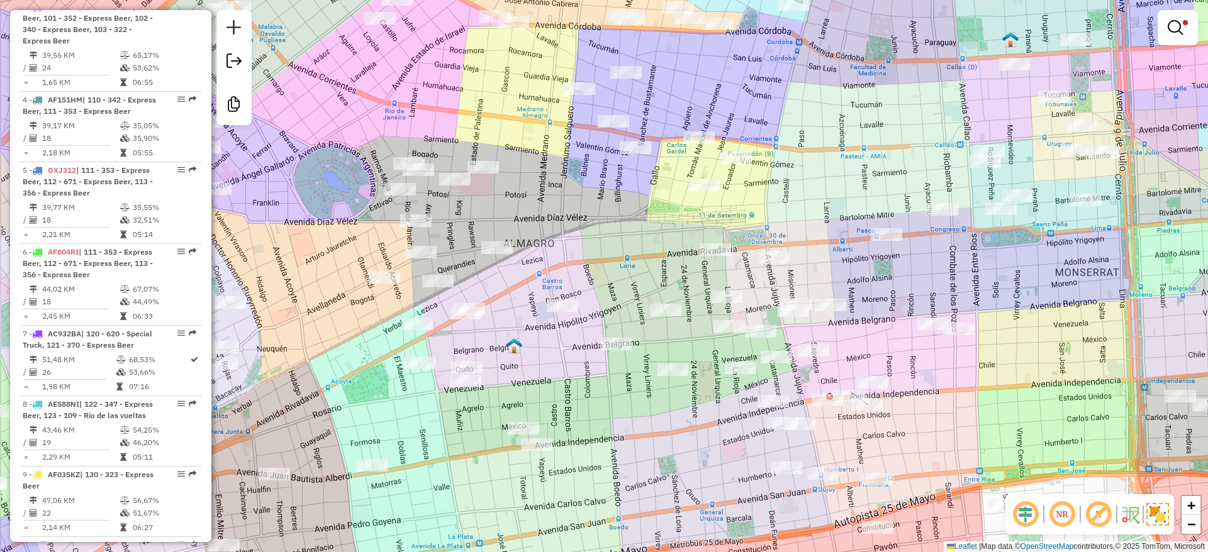
drag, startPoint x: 638, startPoint y: 406, endPoint x: 740, endPoint y: 414, distance: 101.6
click at [740, 414] on div "Limpar filtros Janela de atendimento Grade de atendimento Capacidade Transporta…" at bounding box center [604, 276] width 1208 height 552
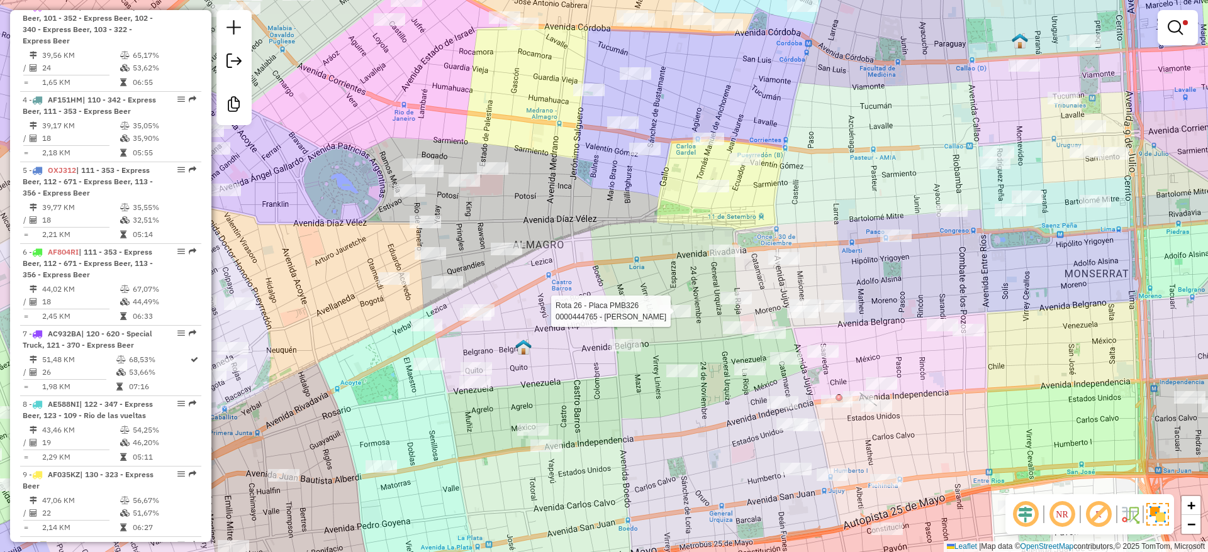
select select "**********"
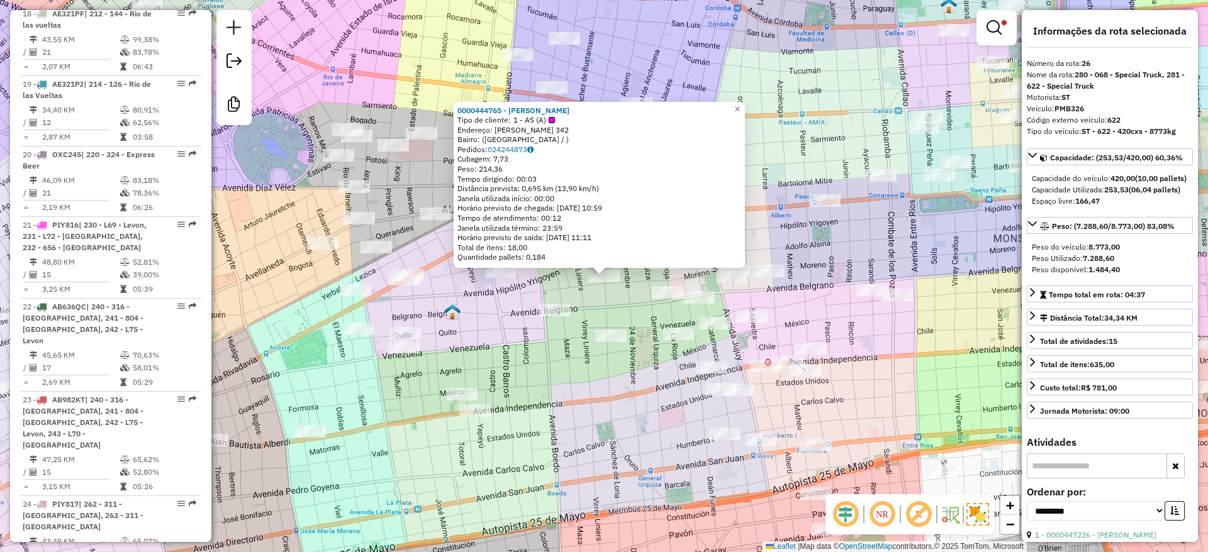
scroll to position [2413, 0]
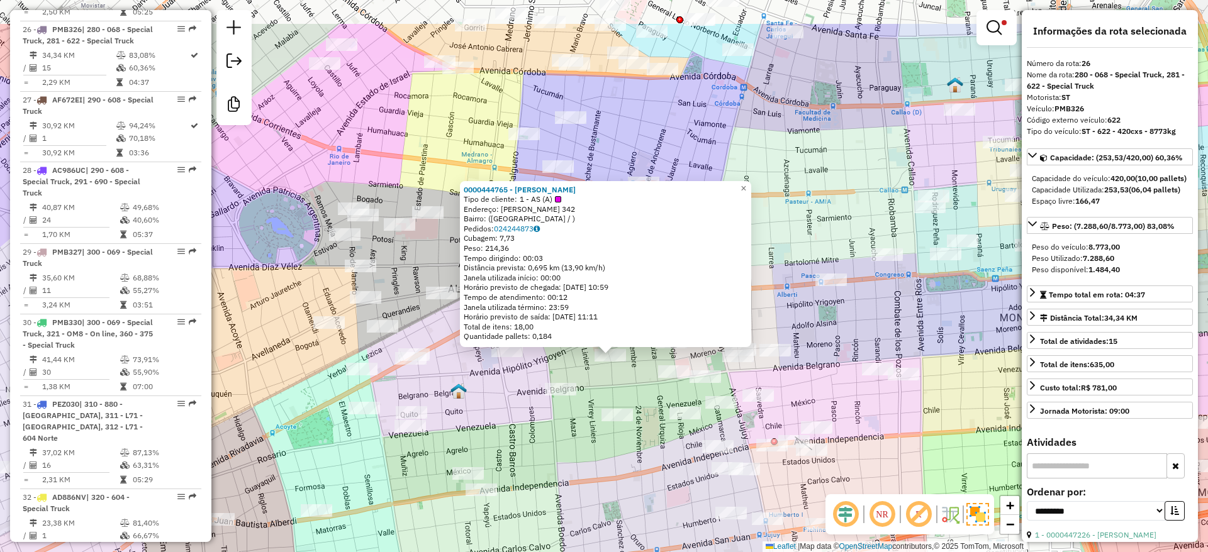
drag, startPoint x: 606, startPoint y: 416, endPoint x: 618, endPoint y: 471, distance: 56.2
click at [618, 471] on div "0000444765 - CHEN CHUANZHI Tipo de cliente: 1 - AS (A) Endereço: SANCHEZ DE LOR…" at bounding box center [604, 276] width 1208 height 552
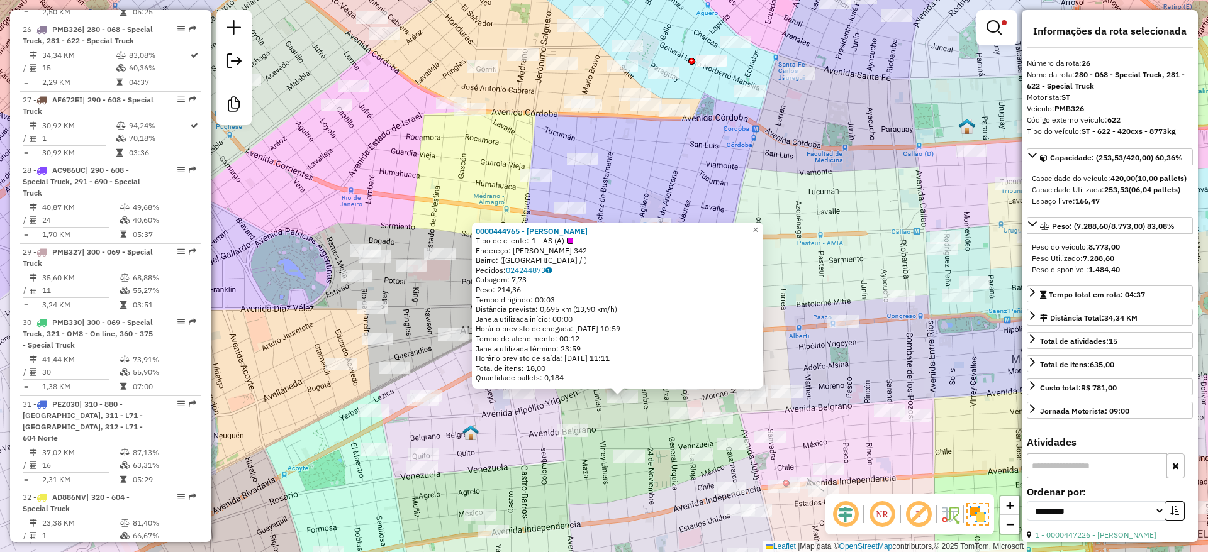
drag, startPoint x: 502, startPoint y: 428, endPoint x: 506, endPoint y: 457, distance: 29.2
click at [506, 457] on div "0000444765 - CHEN CHUANZHI Tipo de cliente: 1 - AS (A) Endereço: SANCHEZ DE LOR…" at bounding box center [604, 276] width 1208 height 552
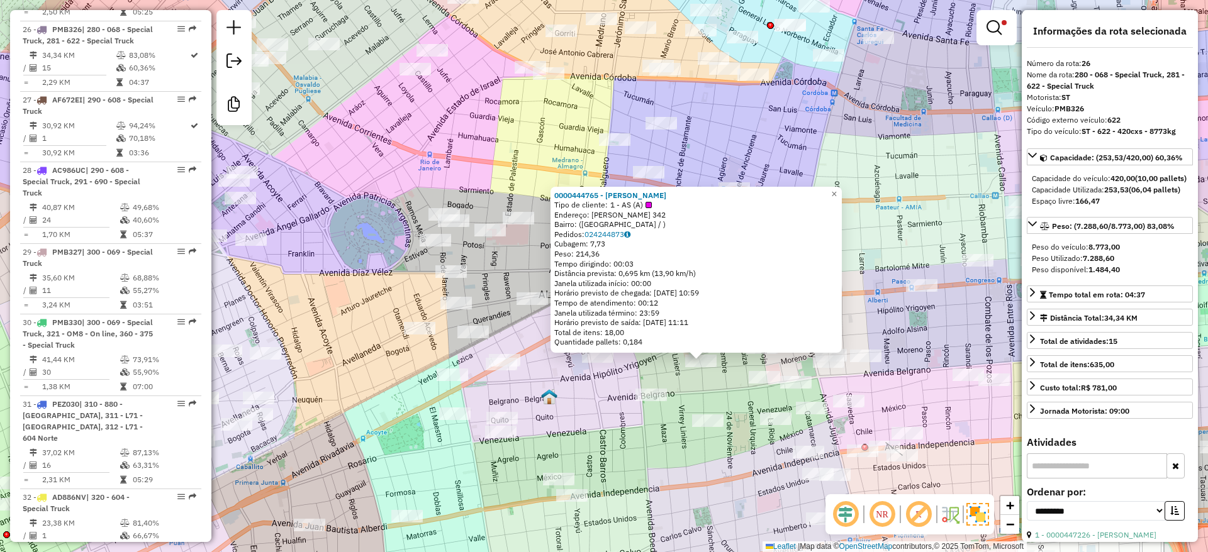
drag, startPoint x: 521, startPoint y: 459, endPoint x: 629, endPoint y: 407, distance: 120.1
click at [626, 408] on div "0000444765 - CHEN CHUANZHI Tipo de cliente: 1 - AS (A) Endereço: SANCHEZ DE LOR…" at bounding box center [604, 276] width 1208 height 552
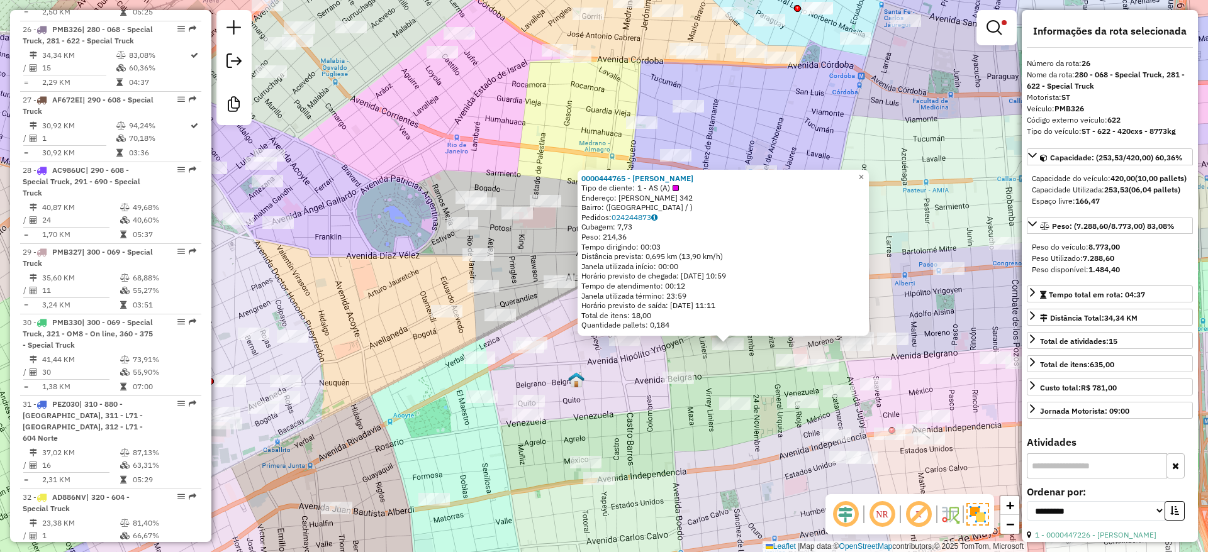
click at [635, 411] on div "0000444765 - CHEN CHUANZHI Tipo de cliente: 1 - AS (A) Endereço: SANCHEZ DE LOR…" at bounding box center [604, 276] width 1208 height 552
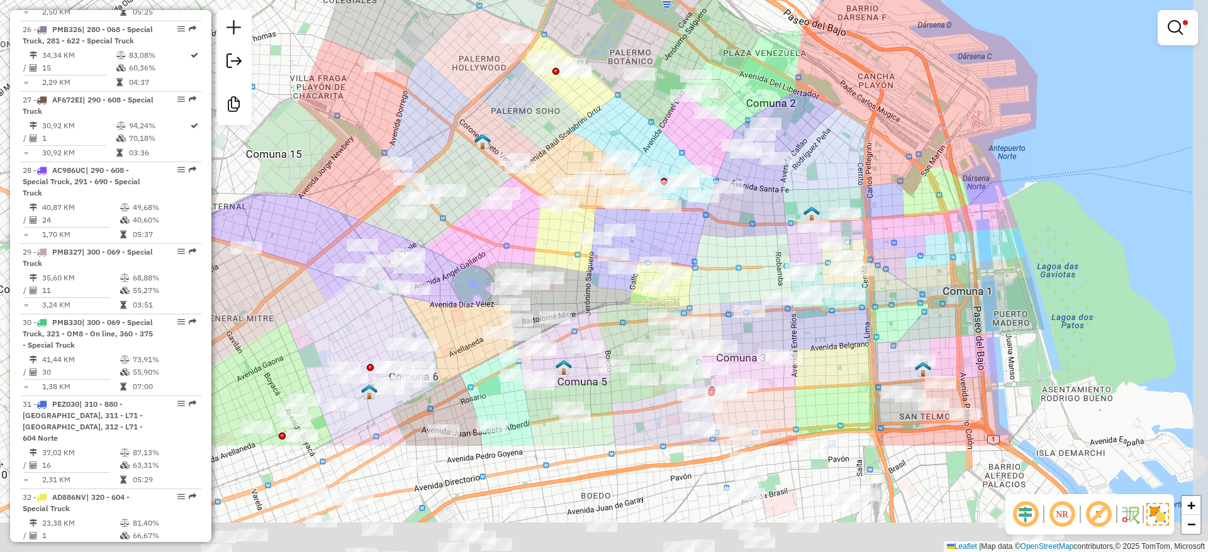
drag, startPoint x: 979, startPoint y: 394, endPoint x: 947, endPoint y: 181, distance: 215.1
click at [947, 181] on div "Limpar filtros Janela de atendimento Grade de atendimento Capacidade Transporta…" at bounding box center [604, 276] width 1208 height 552
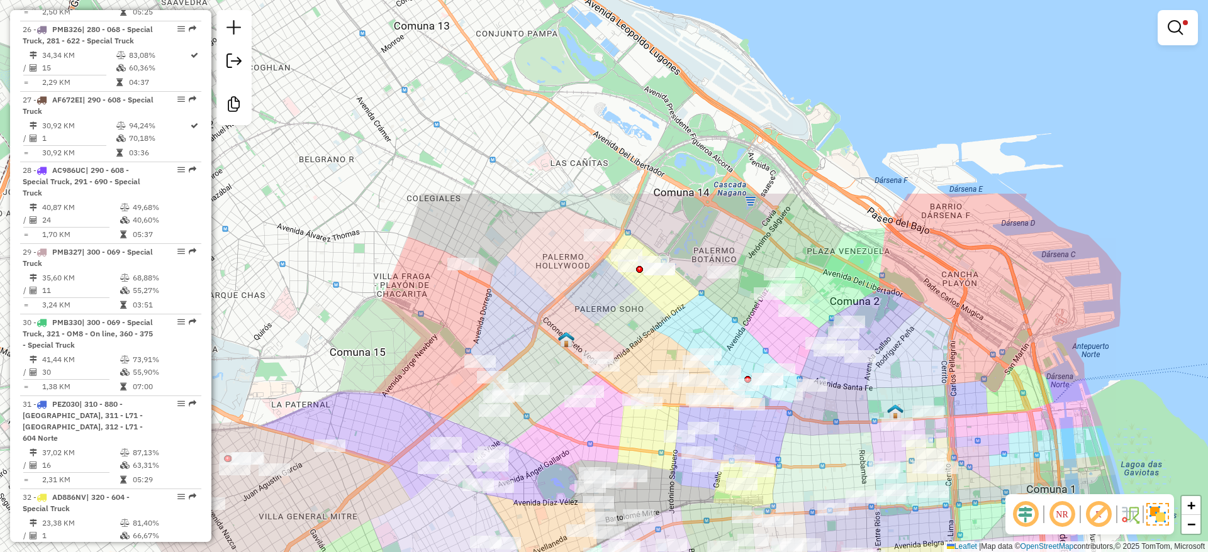
drag, startPoint x: 939, startPoint y: 124, endPoint x: 1027, endPoint y: 373, distance: 264.0
click at [1027, 373] on div "Limpar filtros Janela de atendimento Grade de atendimento Capacidade Transporta…" at bounding box center [604, 276] width 1208 height 552
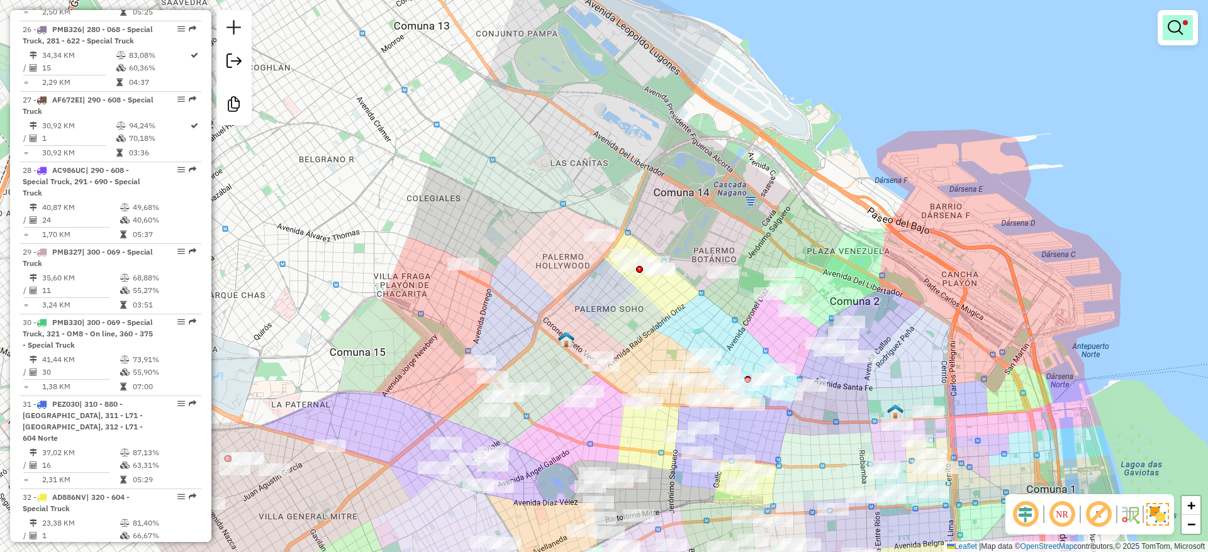
click at [1181, 33] on em at bounding box center [1174, 27] width 15 height 15
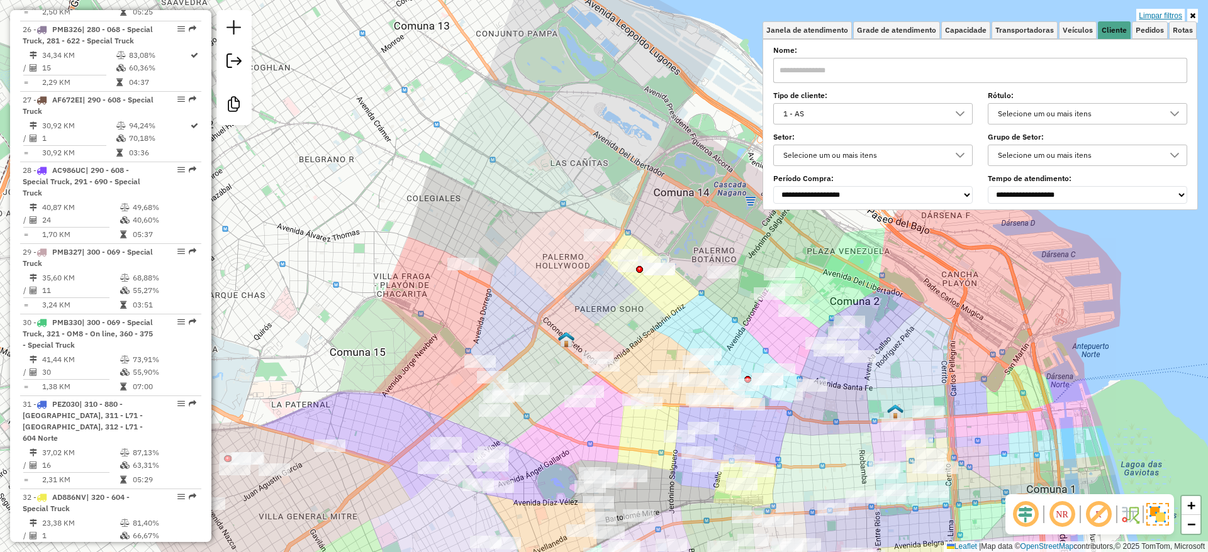
click at [1171, 9] on link "Limpar filtros" at bounding box center [1160, 16] width 48 height 14
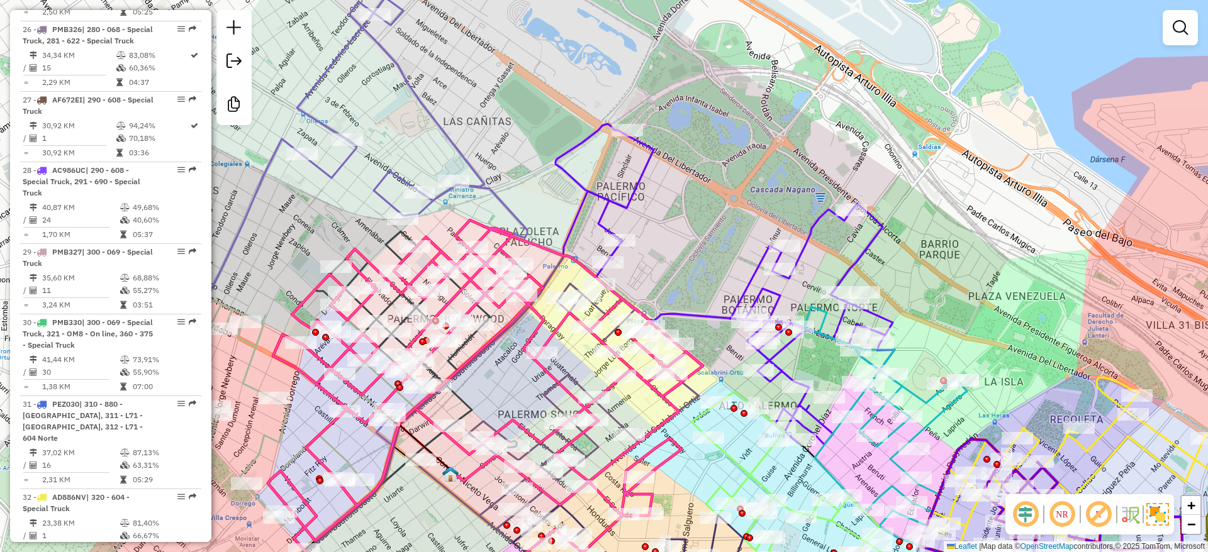
click at [637, 175] on icon at bounding box center [446, 371] width 413 height 473
select select "**********"
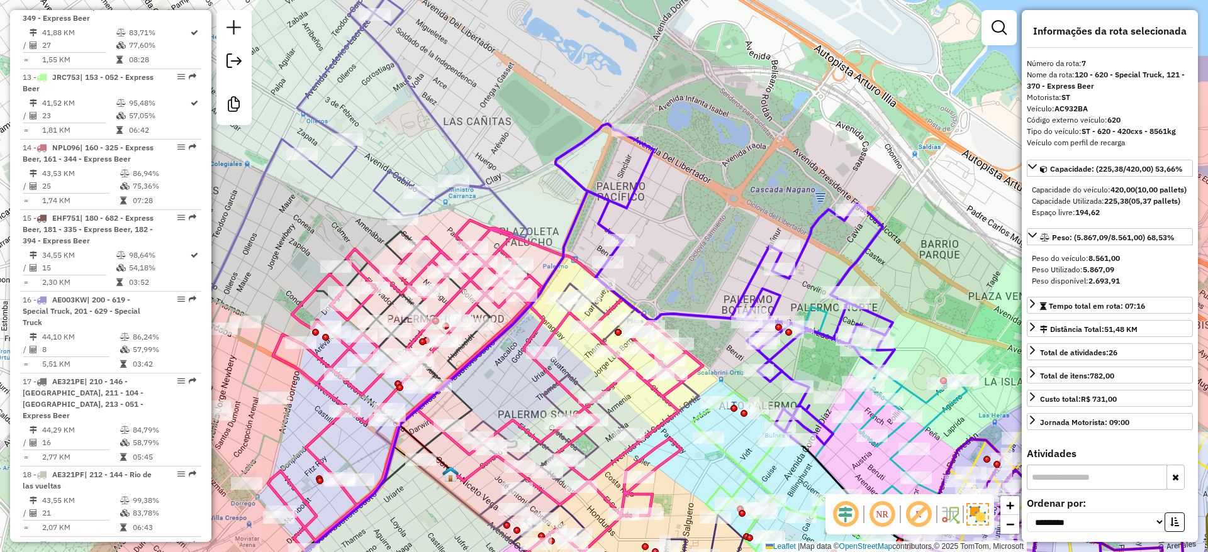
scroll to position [961, 0]
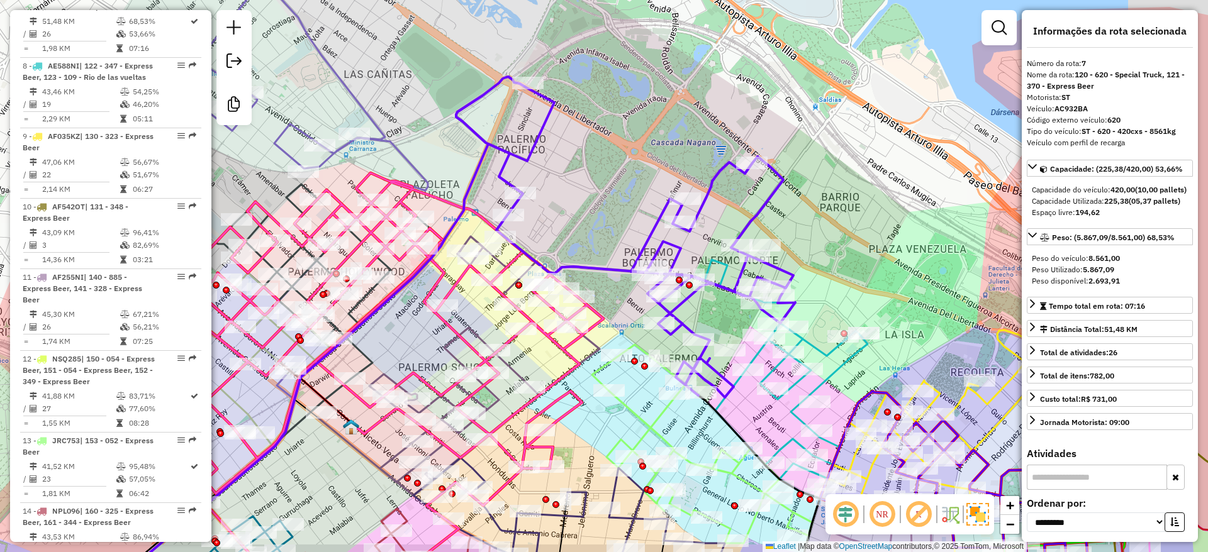
drag, startPoint x: 604, startPoint y: 168, endPoint x: 575, endPoint y: 160, distance: 29.9
click at [576, 160] on div "Janela de atendimento Grade de atendimento Capacidade Transportadoras Veículos …" at bounding box center [604, 276] width 1208 height 552
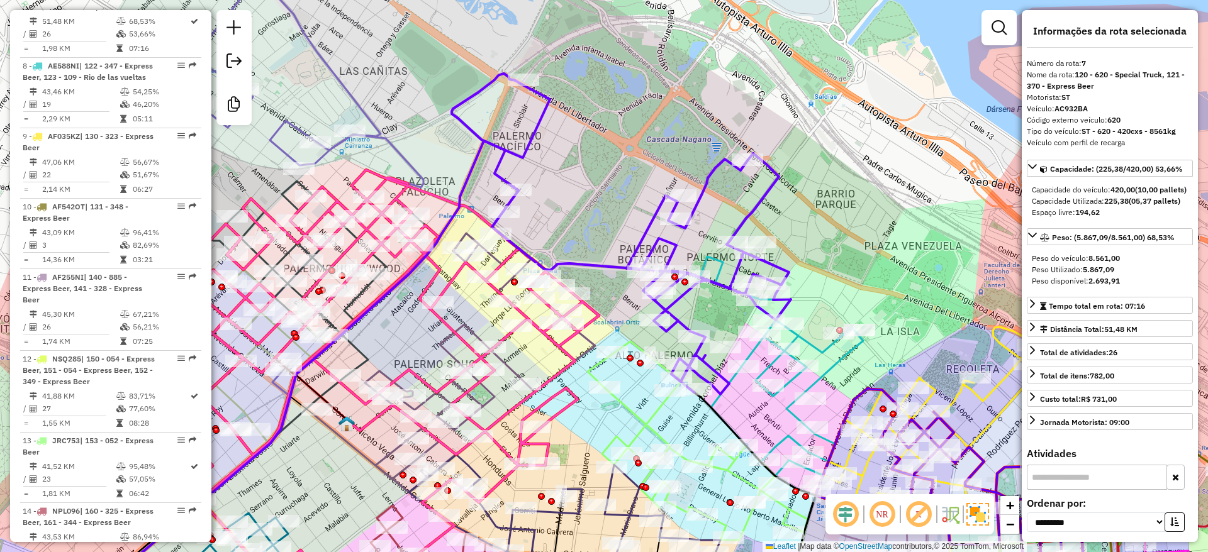
drag, startPoint x: 630, startPoint y: 214, endPoint x: 586, endPoint y: 189, distance: 51.3
click at [549, 198] on div "Janela de atendimento Grade de atendimento Capacidade Transportadoras Veículos …" at bounding box center [604, 276] width 1208 height 552
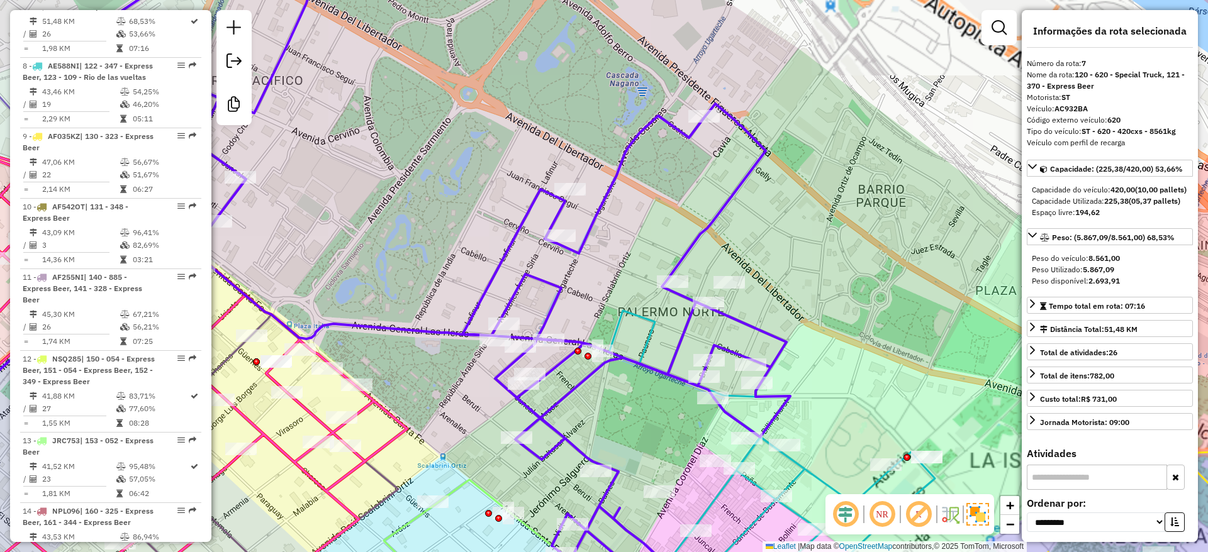
click at [656, 199] on div "Janela de atendimento Grade de atendimento Capacidade Transportadoras Veículos …" at bounding box center [604, 276] width 1208 height 552
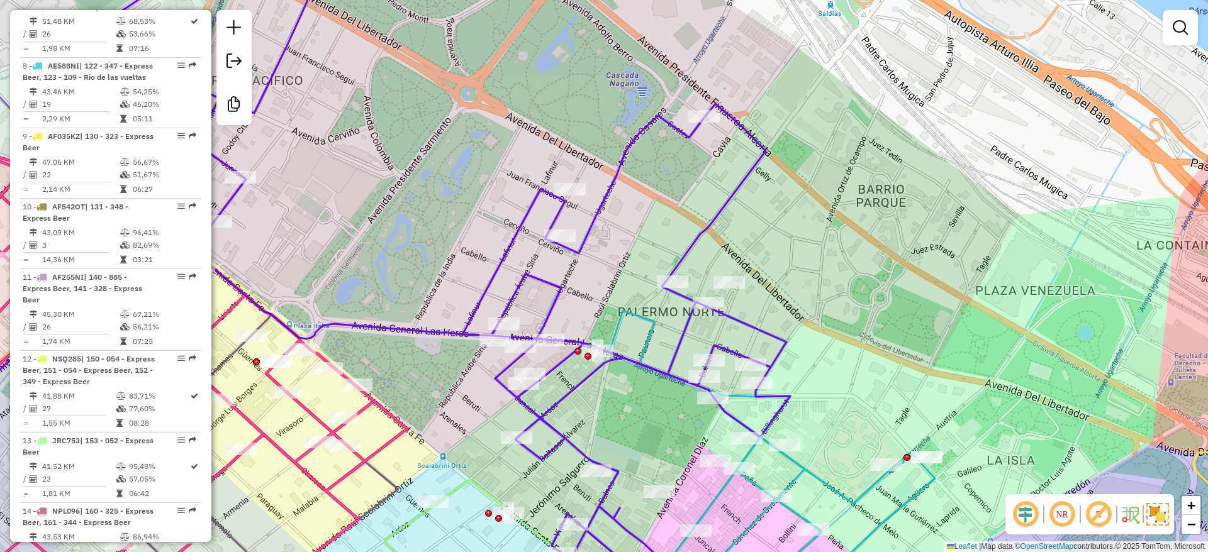
click at [632, 145] on icon at bounding box center [451, 265] width 678 height 640
select select "**********"
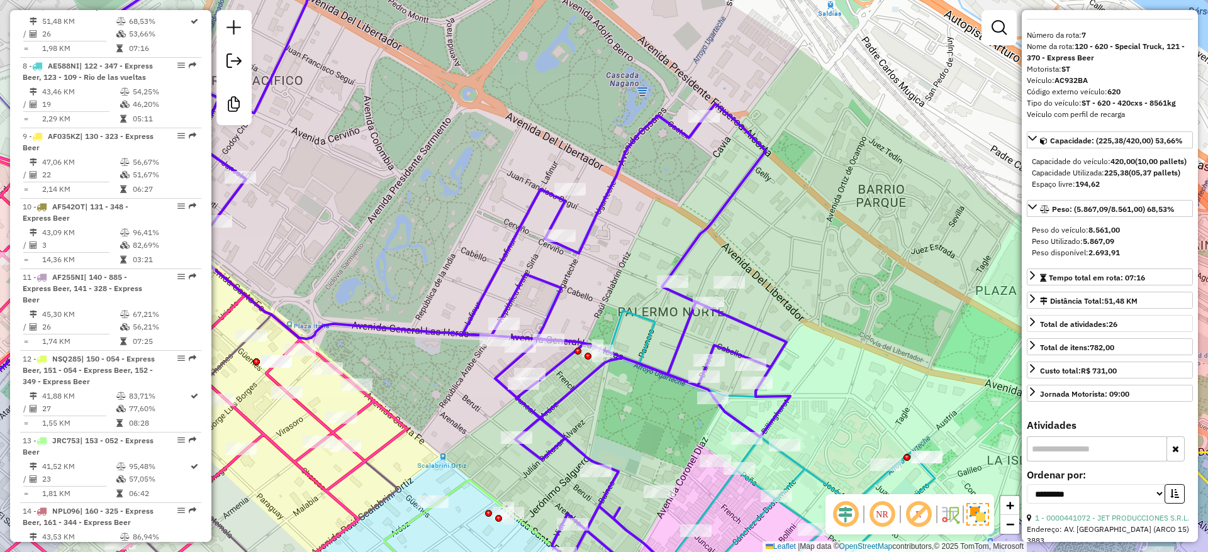
scroll to position [0, 0]
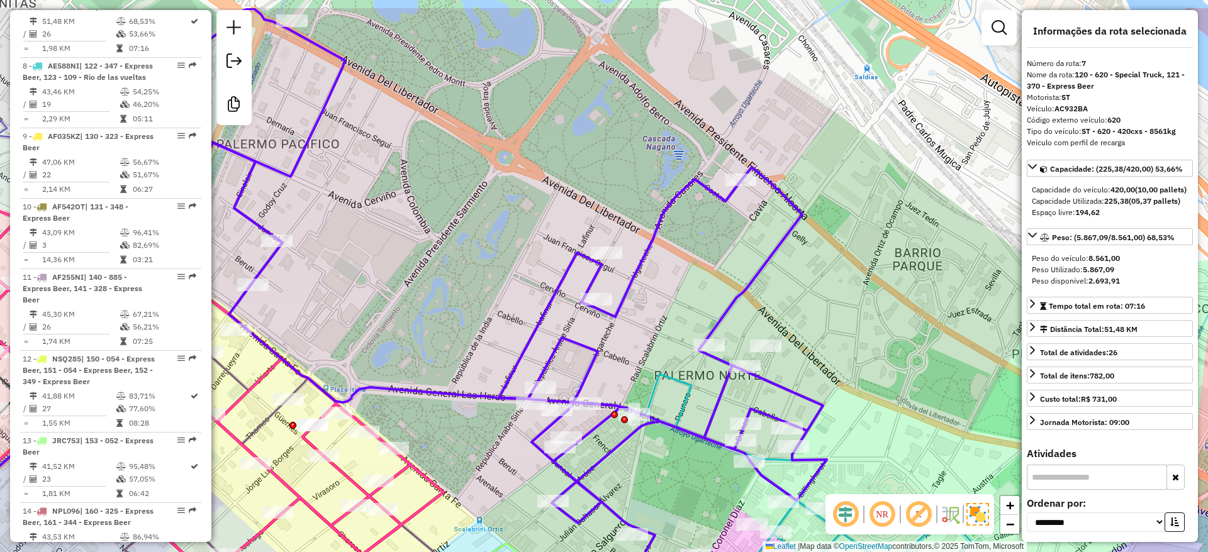
drag, startPoint x: 479, startPoint y: 189, endPoint x: 544, endPoint y: 230, distance: 76.9
click at [535, 231] on div "Janela de atendimento Grade de atendimento Capacidade Transportadoras Veículos …" at bounding box center [604, 276] width 1208 height 552
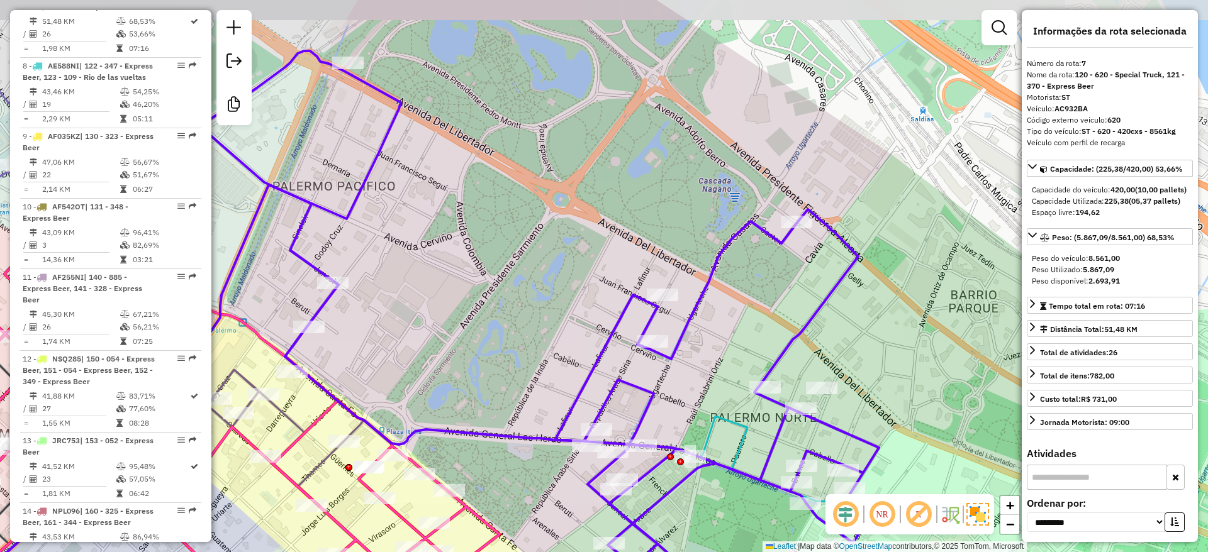
click at [726, 254] on icon at bounding box center [543, 329] width 678 height 557
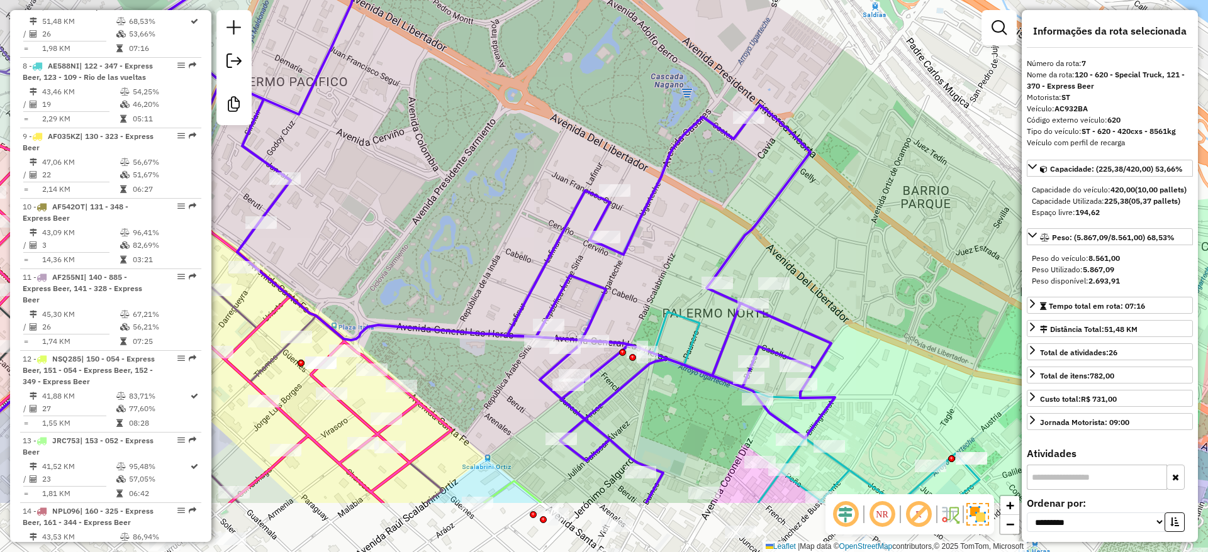
drag, startPoint x: 739, startPoint y: 282, endPoint x: 743, endPoint y: 204, distance: 78.1
click at [691, 177] on div "Janela de atendimento Grade de atendimento Capacidade Transportadoras Veículos …" at bounding box center [604, 276] width 1208 height 552
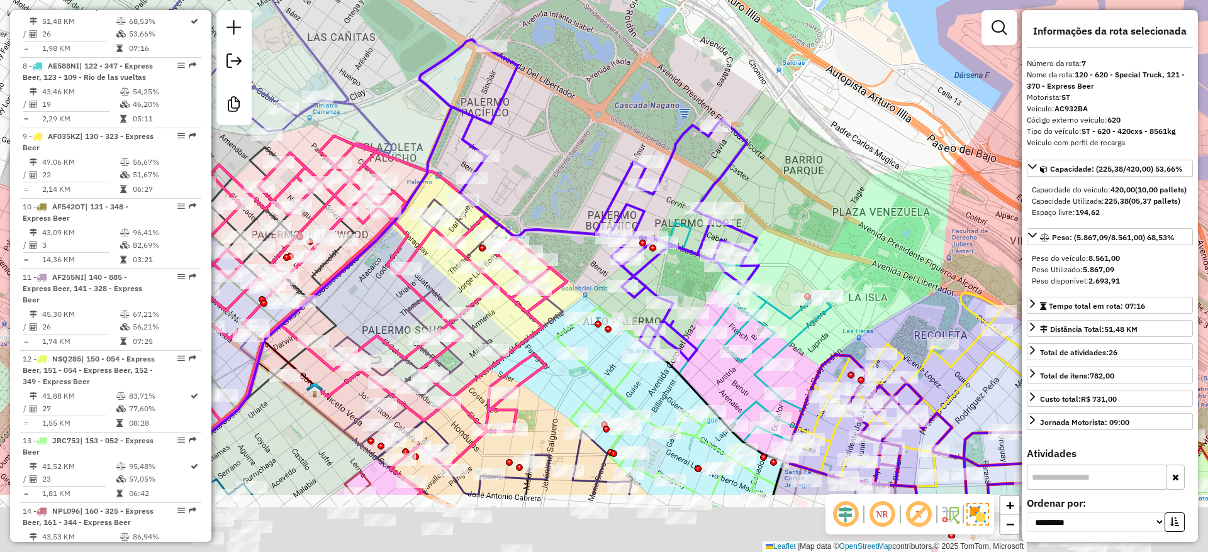
drag, startPoint x: 916, startPoint y: 310, endPoint x: 829, endPoint y: 227, distance: 120.6
click at [833, 228] on div "Janela de atendimento Grade de atendimento Capacidade Transportadoras Veículos …" at bounding box center [604, 276] width 1208 height 552
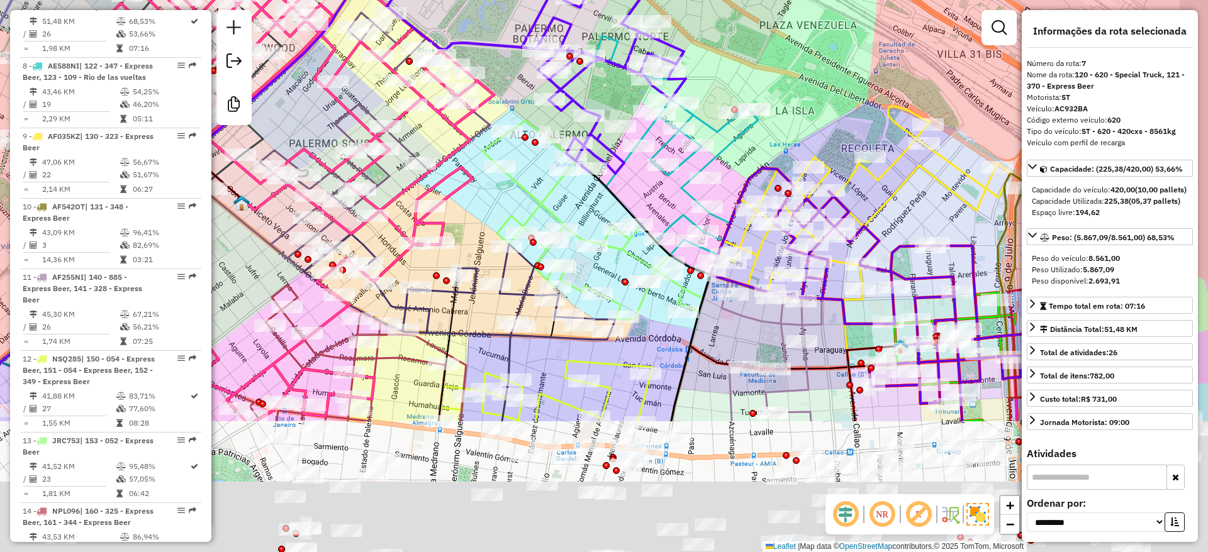
drag, startPoint x: 838, startPoint y: 264, endPoint x: 737, endPoint y: 50, distance: 236.9
click at [740, 48] on div "Janela de atendimento Grade de atendimento Capacidade Transportadoras Veículos …" at bounding box center [604, 276] width 1208 height 552
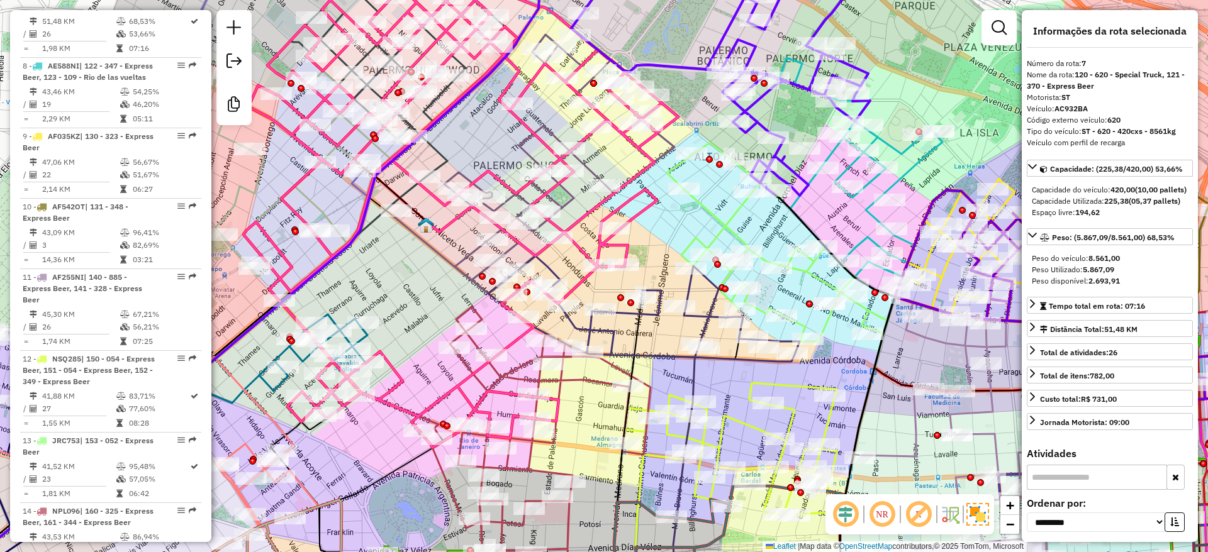
click at [632, 177] on icon at bounding box center [460, 209] width 435 height 477
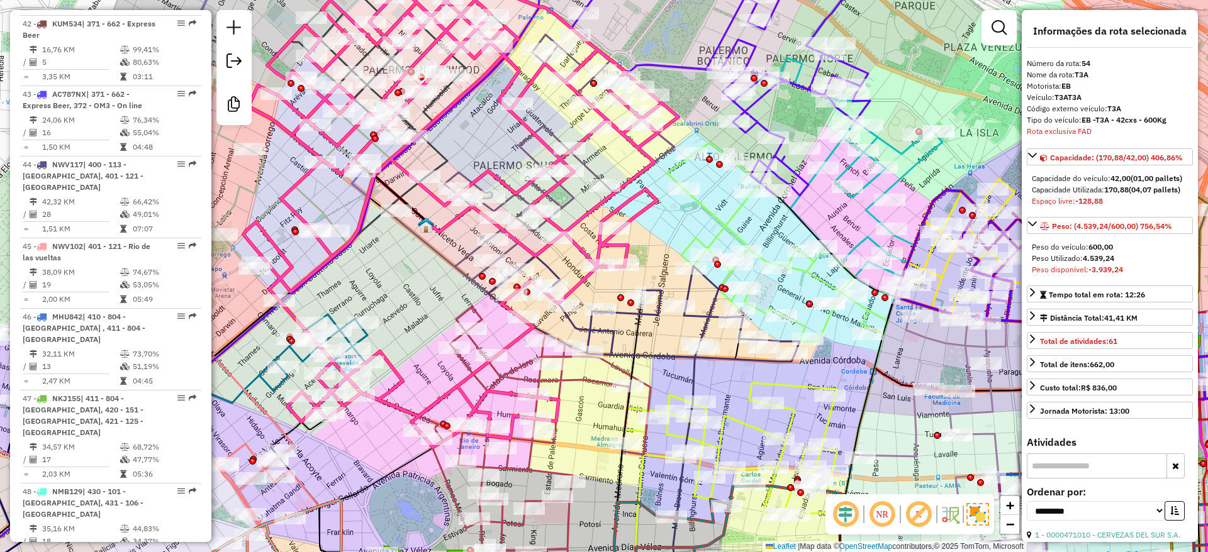
scroll to position [4499, 0]
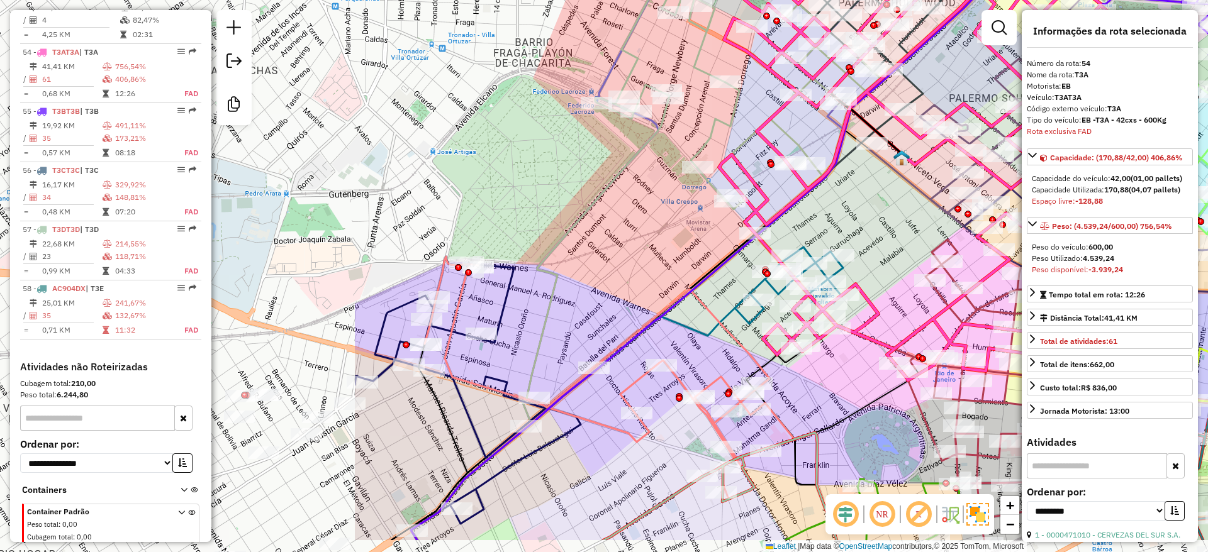
drag, startPoint x: 401, startPoint y: 280, endPoint x: 811, endPoint y: 224, distance: 414.6
click at [874, 204] on div "Janela de atendimento Grade de atendimento Capacidade Transportadoras Veículos …" at bounding box center [604, 276] width 1208 height 552
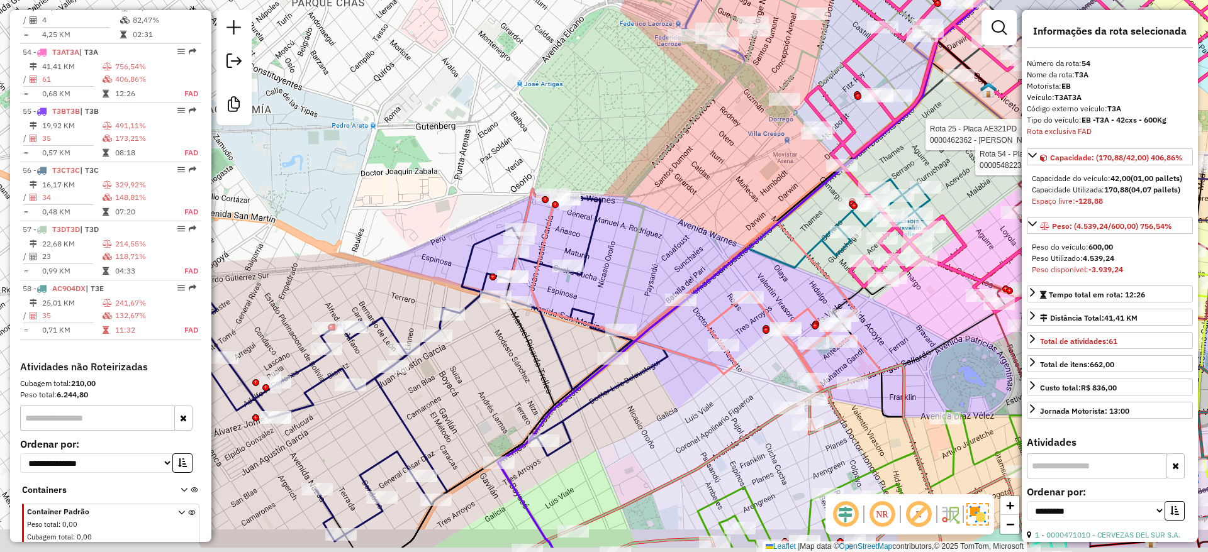
drag, startPoint x: 372, startPoint y: 459, endPoint x: 459, endPoint y: 302, distance: 178.8
click at [464, 396] on div "Rota 25 - Placa AE321PD 0000462362 - CANETE OMAR CERBULO Rota 54 - Placa T3AT3A…" at bounding box center [604, 276] width 1208 height 552
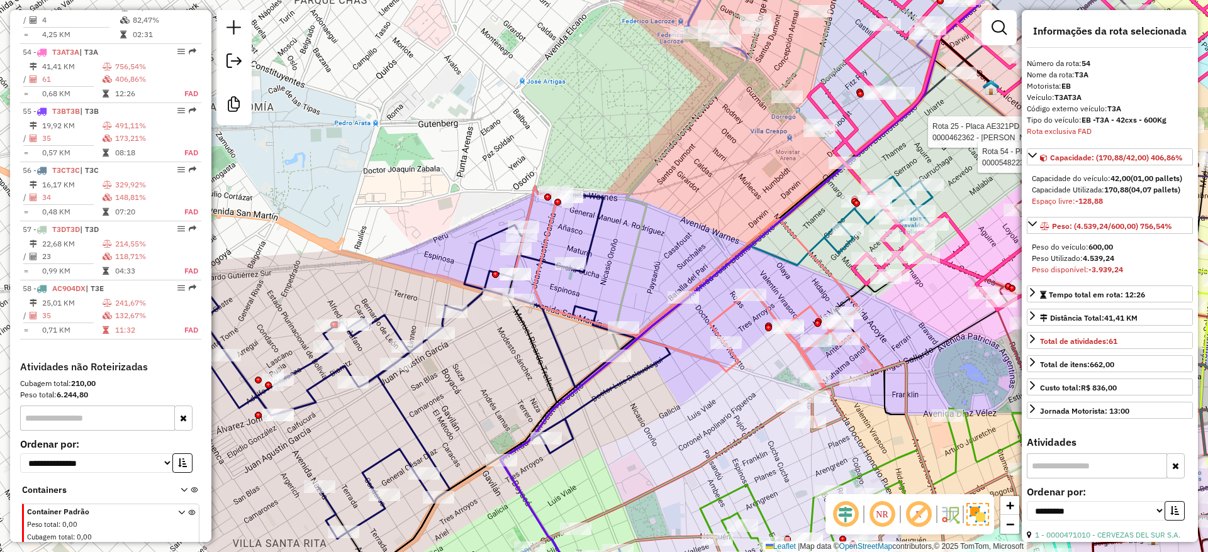
click at [469, 273] on icon at bounding box center [414, 362] width 511 height 353
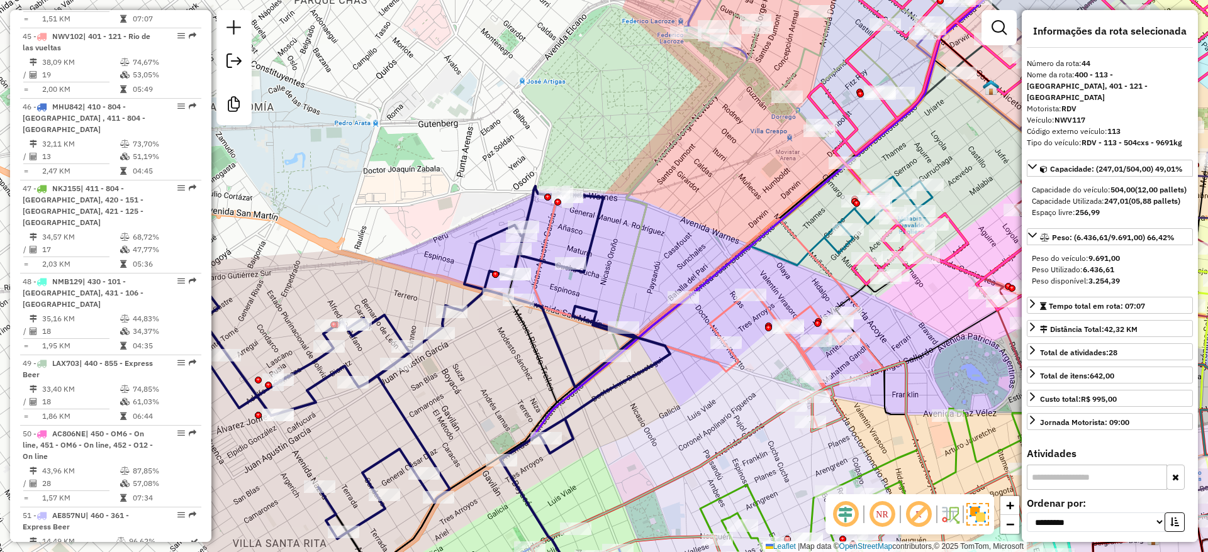
scroll to position [3749, 0]
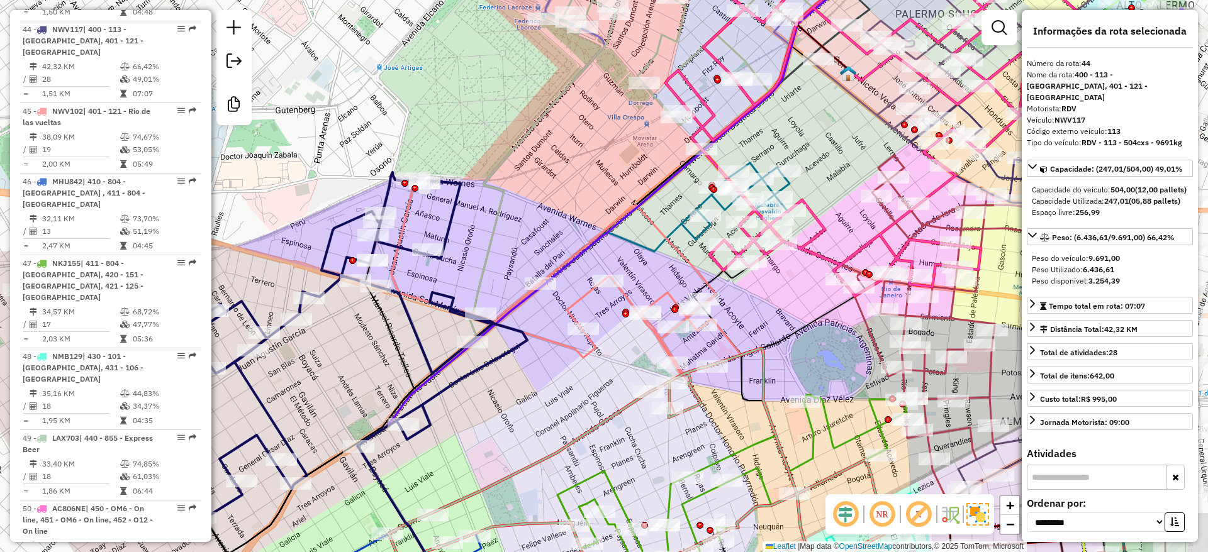
drag, startPoint x: 510, startPoint y: 362, endPoint x: 367, endPoint y: 348, distance: 143.5
click at [367, 348] on div "Janela de atendimento Grade de atendimento Capacidade Transportadoras Veículos …" at bounding box center [604, 276] width 1208 height 552
click at [630, 296] on icon at bounding box center [556, 293] width 370 height 243
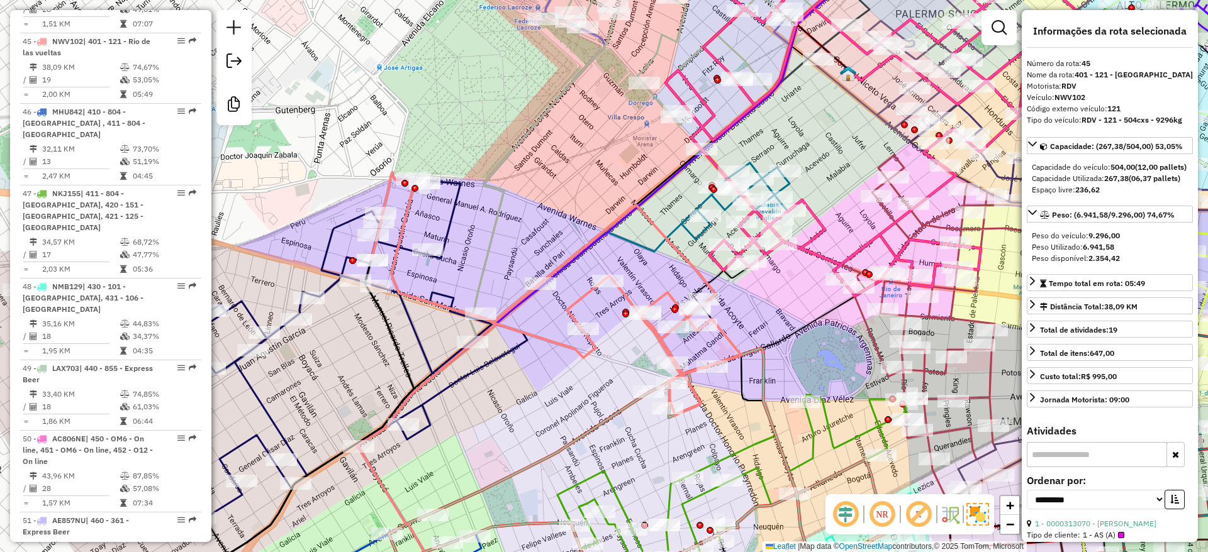
scroll to position [3831, 0]
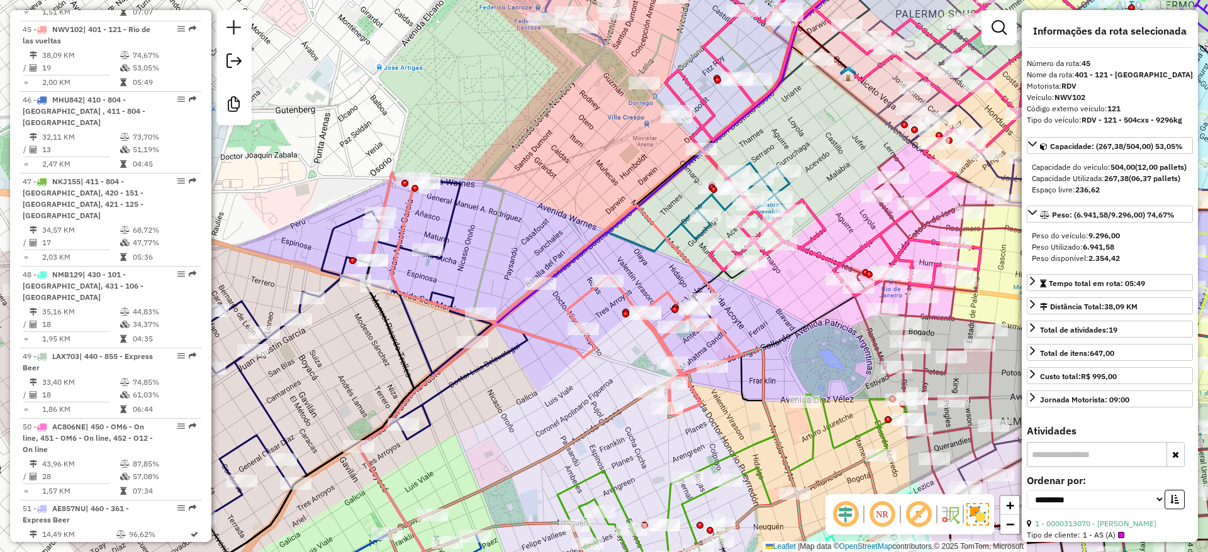
click at [489, 237] on div "Rota 44 - Placa NWV117 0000473760 - CERVINO 3915 SRL Janela de atendimento Grad…" at bounding box center [604, 276] width 1208 height 552
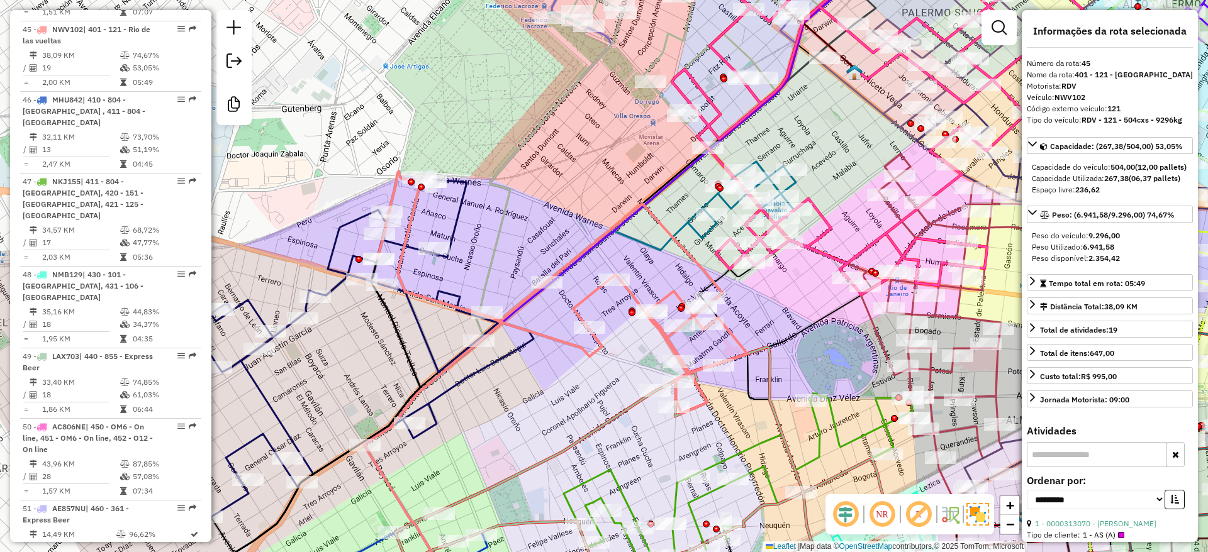
click at [411, 208] on icon at bounding box center [562, 292] width 370 height 243
click at [530, 233] on div "Janela de atendimento Grade de atendimento Capacidade Transportadoras Veículos …" at bounding box center [604, 276] width 1208 height 552
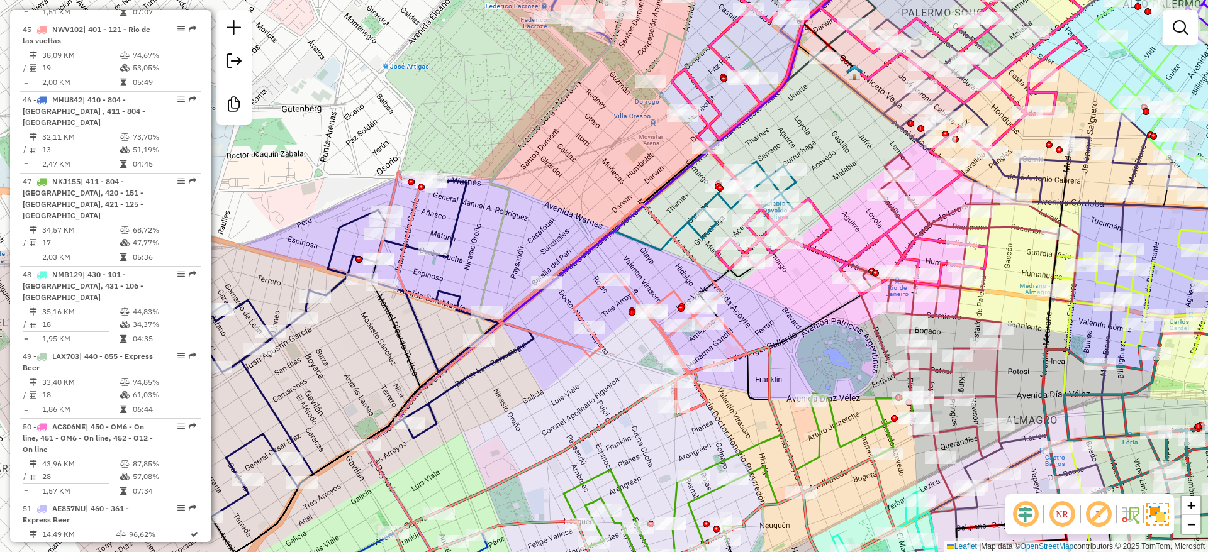
click at [577, 257] on icon at bounding box center [562, 292] width 370 height 243
select select "**********"
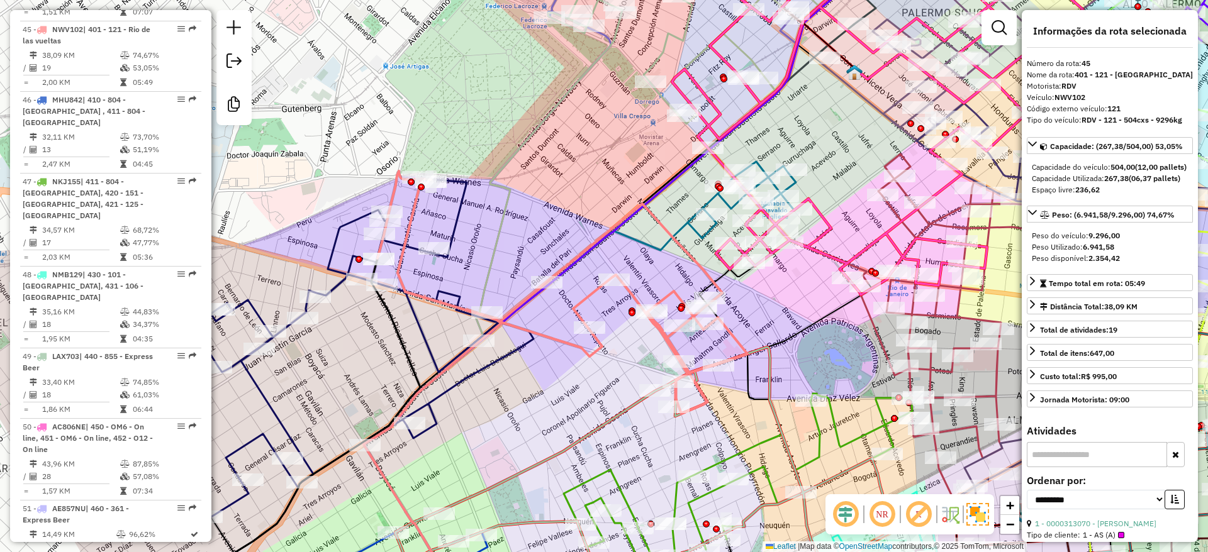
click at [644, 255] on div "Janela de atendimento Grade de atendimento Capacidade Transportadoras Veículos …" at bounding box center [604, 276] width 1208 height 552
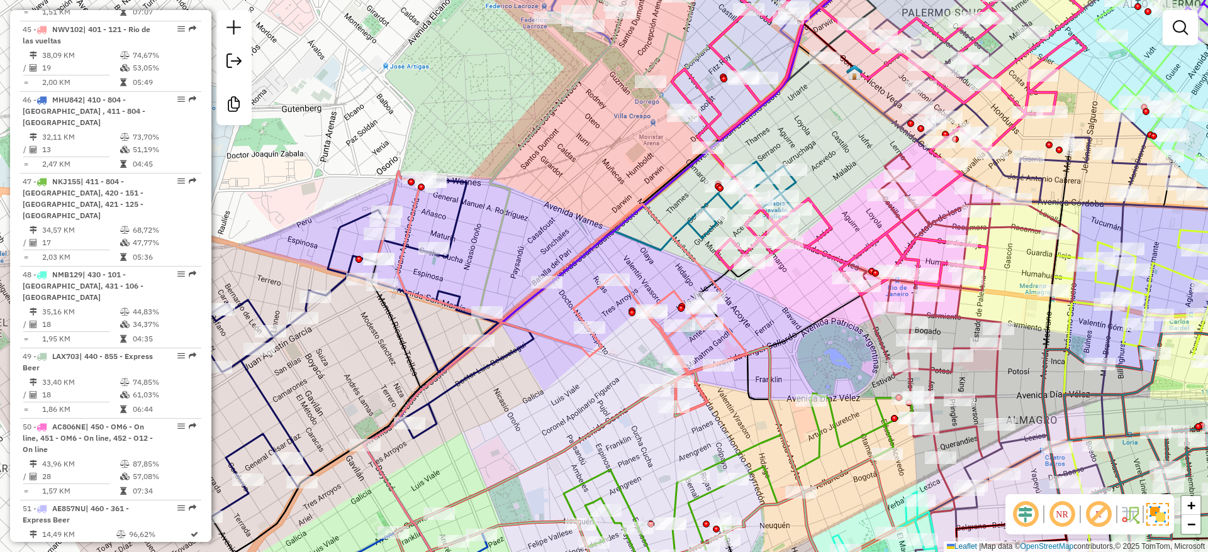
click at [638, 300] on icon at bounding box center [562, 292] width 370 height 243
select select "**********"
